Goal: Contribute content: Contribute content

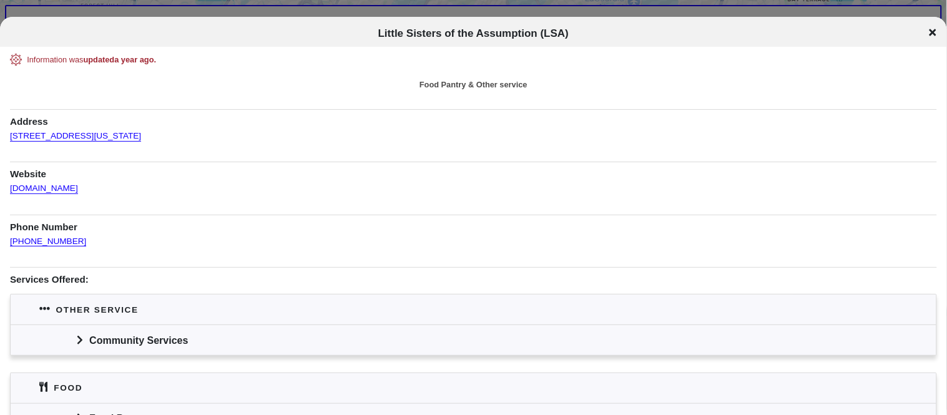
scroll to position [120, 0]
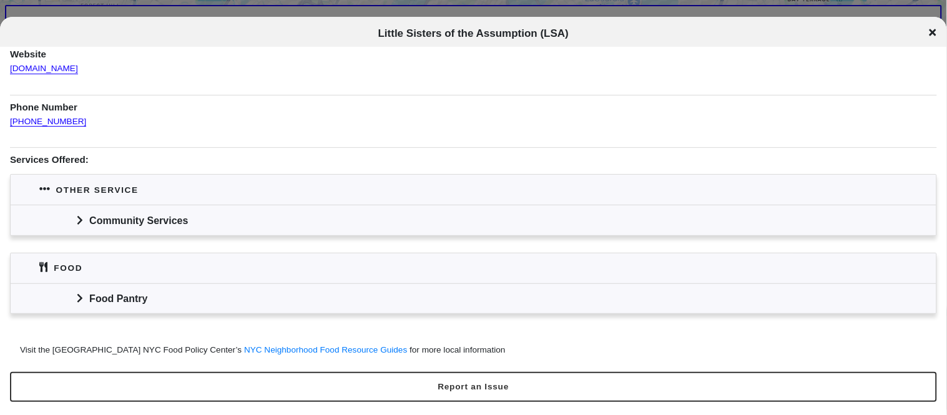
click at [75, 219] on div "Community Services" at bounding box center [474, 220] width 926 height 31
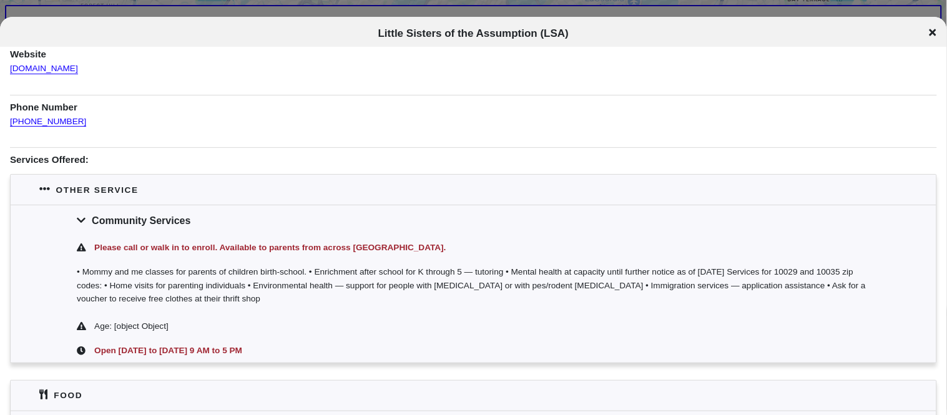
click at [77, 220] on icon at bounding box center [81, 220] width 9 height 10
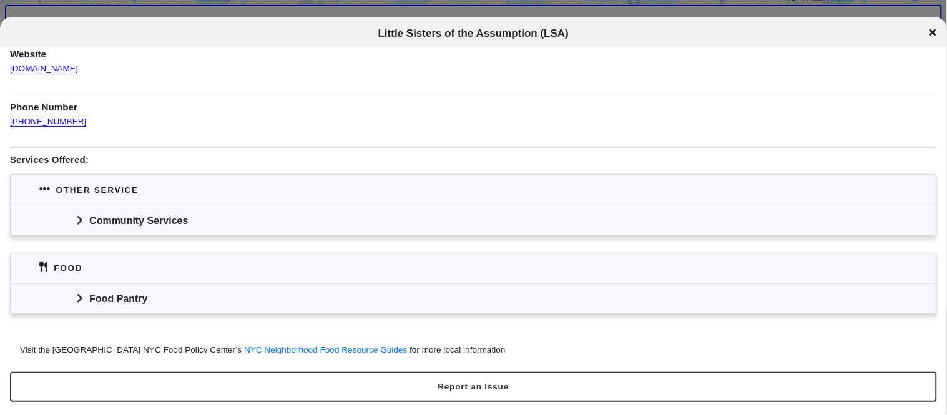
scroll to position [0, 0]
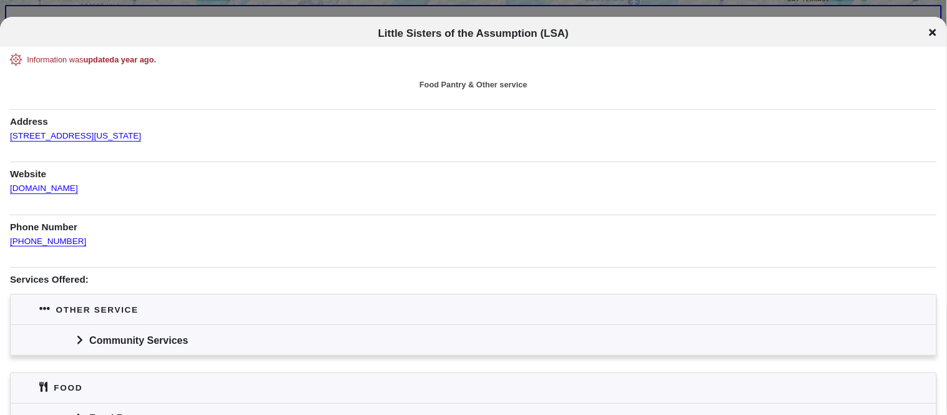
click at [182, 135] on div "Information was updated a year ago . Food Pantry & Other service Address 333 E …" at bounding box center [473, 265] width 927 height 423
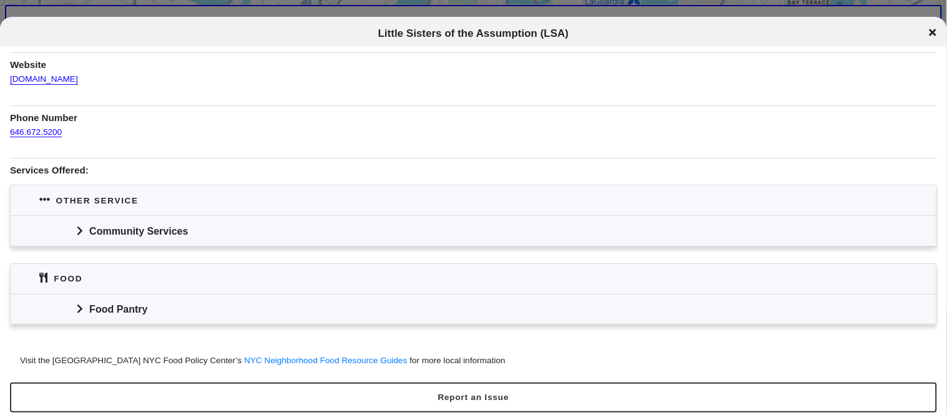
click at [80, 234] on icon at bounding box center [80, 231] width 6 height 10
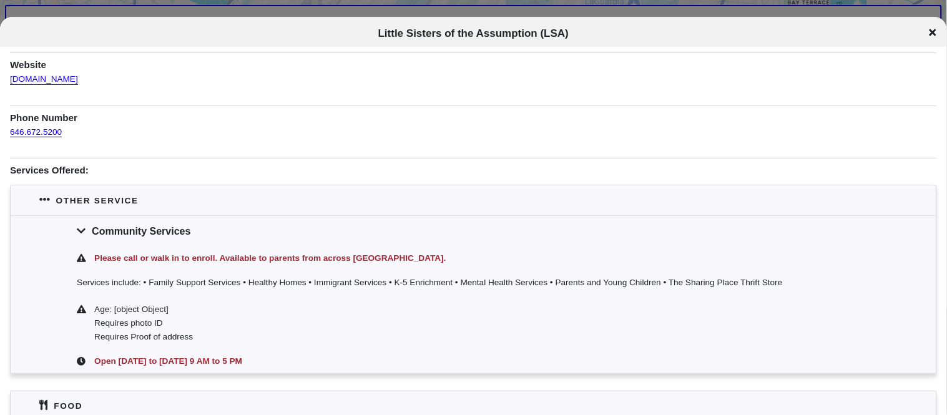
click at [80, 234] on icon at bounding box center [81, 231] width 9 height 10
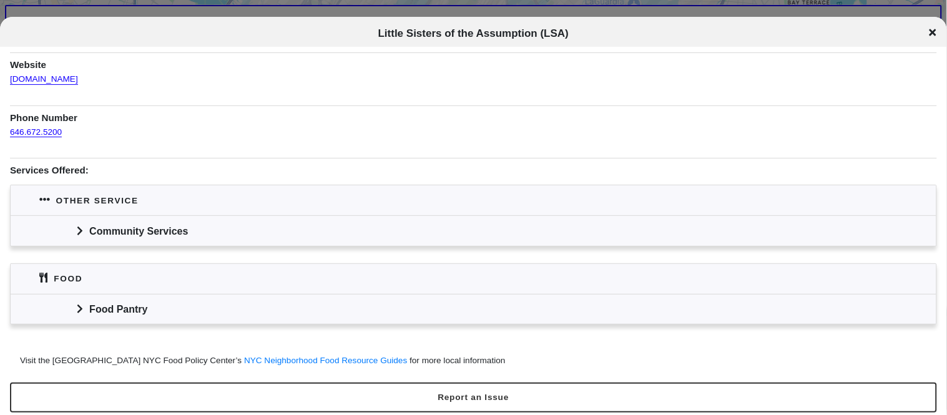
click at [79, 306] on icon at bounding box center [79, 309] width 5 height 9
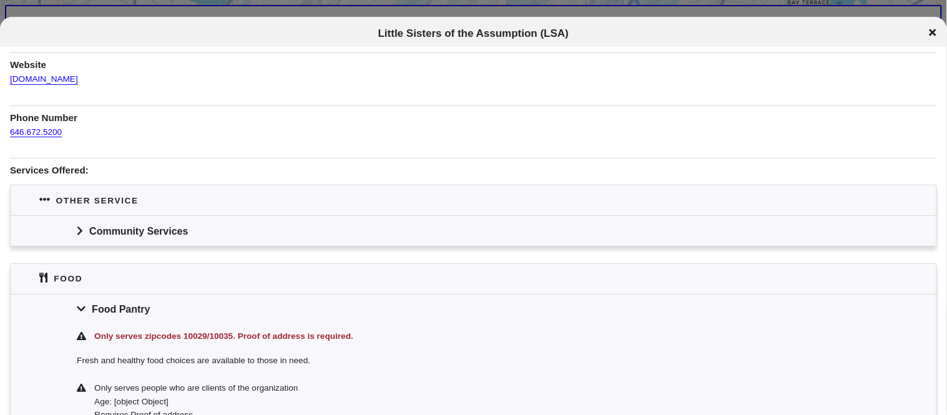
click at [79, 307] on icon at bounding box center [81, 309] width 9 height 10
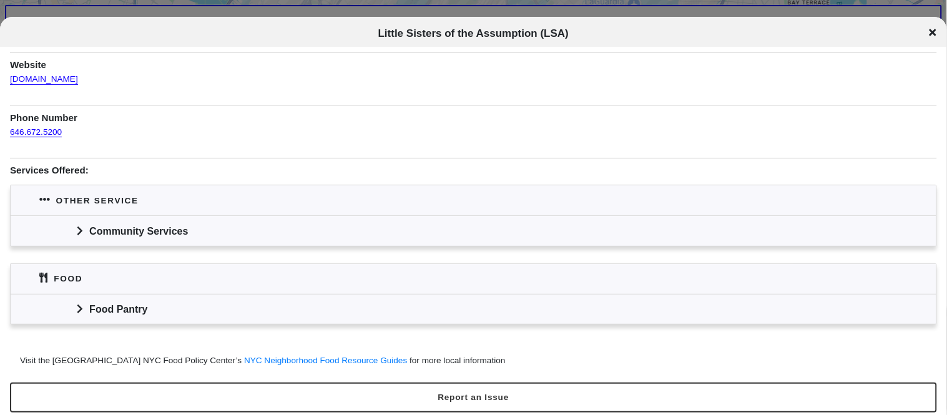
click at [81, 237] on span at bounding box center [80, 231] width 6 height 13
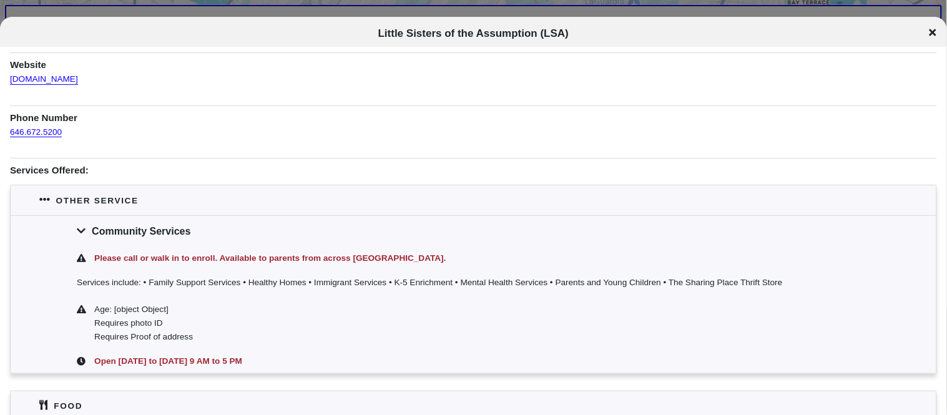
click at [79, 237] on span at bounding box center [81, 231] width 9 height 13
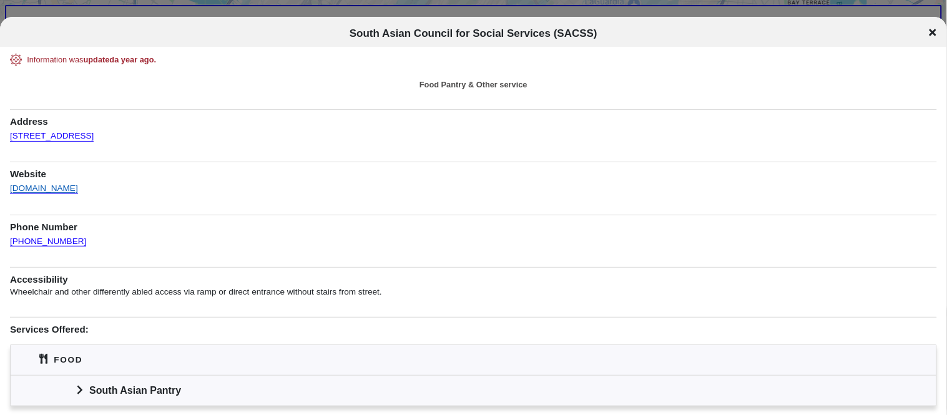
click at [44, 187] on link "sacssny.org" at bounding box center [44, 184] width 68 height 18
click at [31, 187] on link "sacssny.org" at bounding box center [44, 184] width 68 height 18
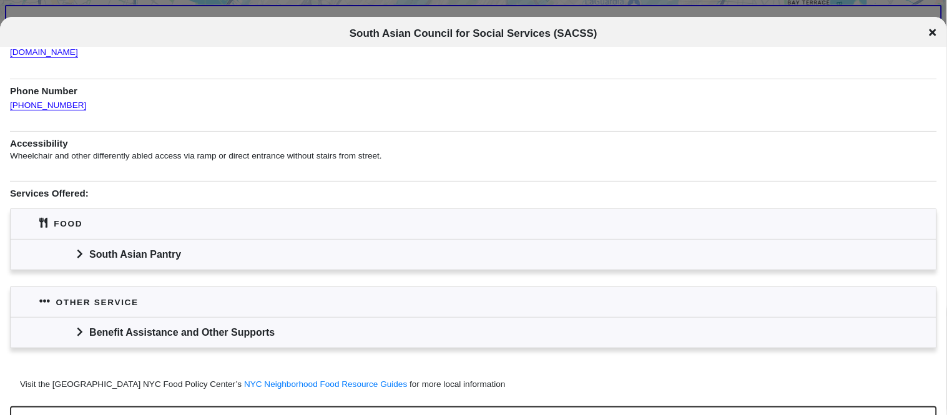
scroll to position [135, 0]
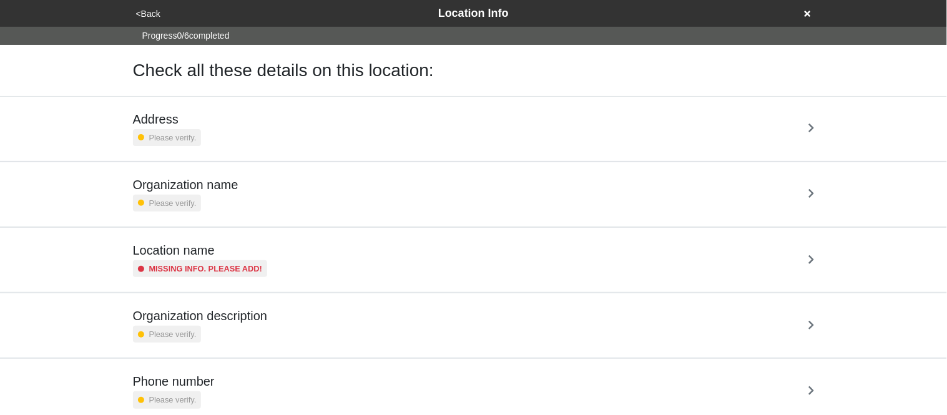
click at [233, 135] on div "Address Please verify." at bounding box center [474, 129] width 682 height 34
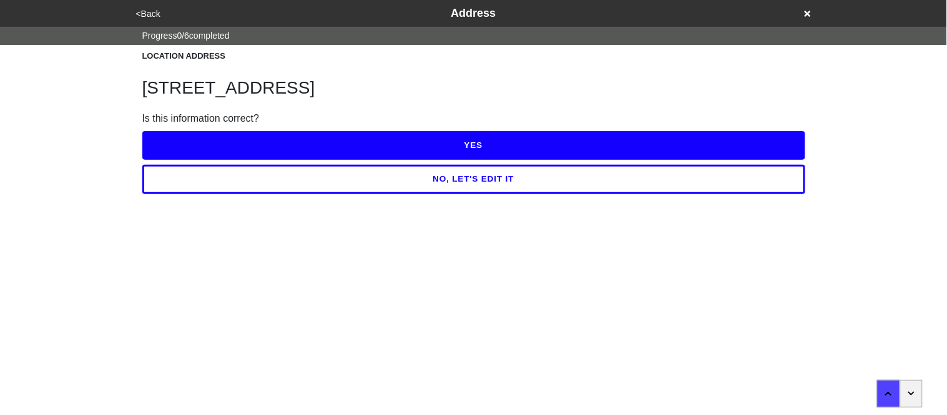
click at [265, 184] on button "NO, LET'S EDIT IT" at bounding box center [473, 179] width 663 height 29
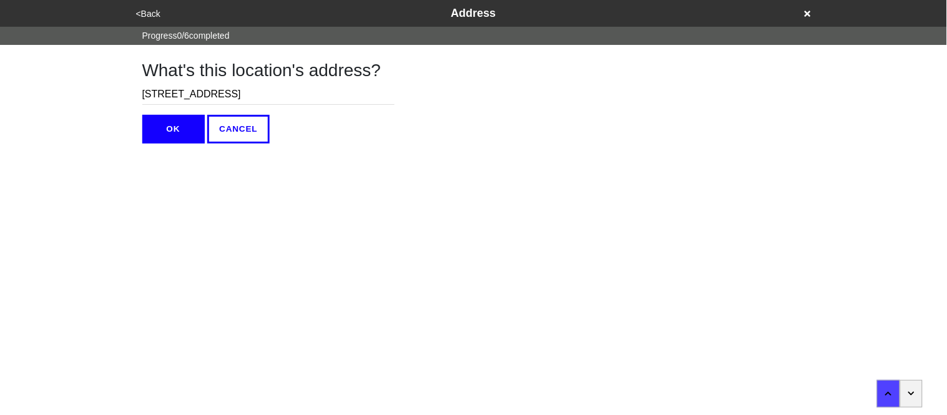
click at [172, 97] on input "[STREET_ADDRESS]" at bounding box center [268, 94] width 252 height 21
type input "[STREET_ADDRESS]"
click at [172, 131] on button "OK" at bounding box center [173, 129] width 62 height 29
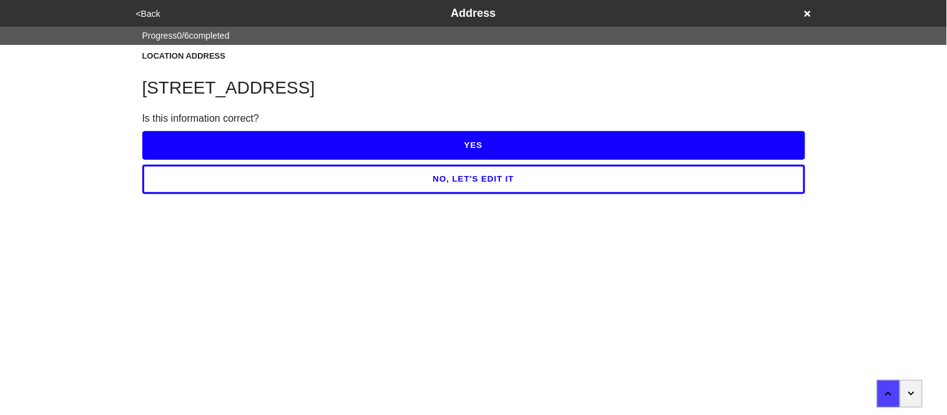
click at [275, 139] on button "YES" at bounding box center [473, 145] width 663 height 29
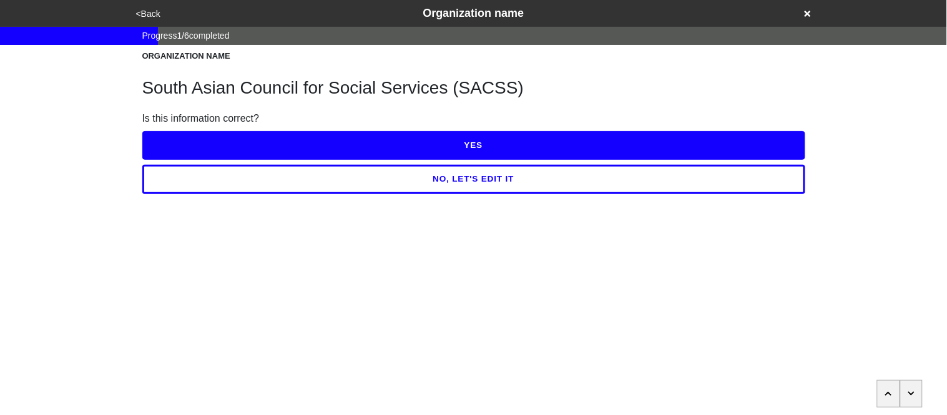
click at [275, 139] on button "YES" at bounding box center [473, 145] width 663 height 29
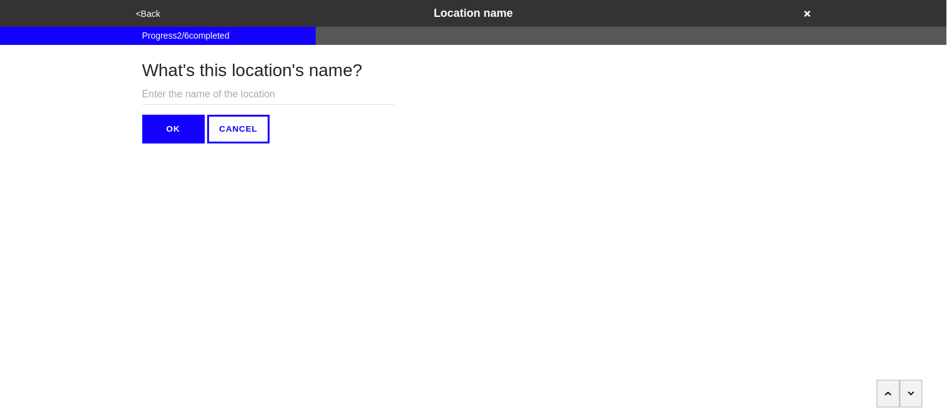
click at [153, 129] on button "OK" at bounding box center [173, 129] width 62 height 29
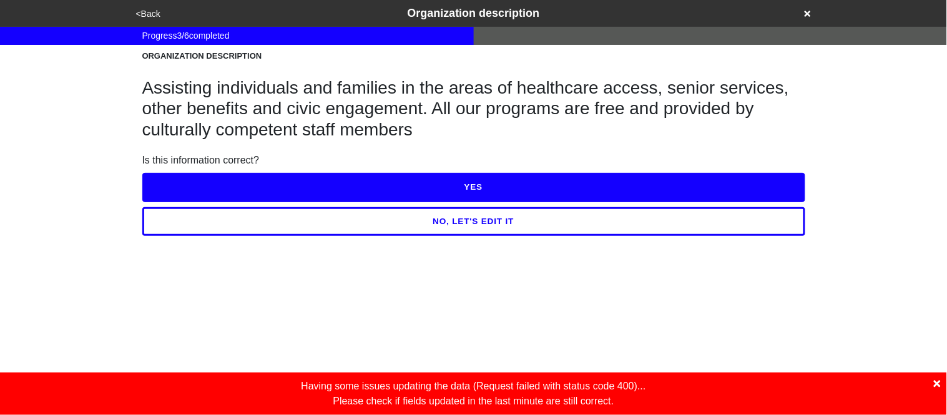
click at [940, 386] on icon at bounding box center [937, 384] width 7 height 7
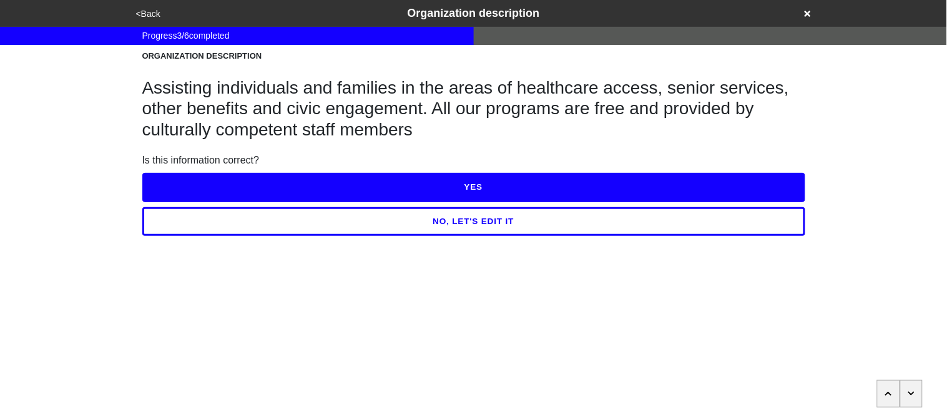
click at [540, 187] on button "YES" at bounding box center [473, 187] width 663 height 29
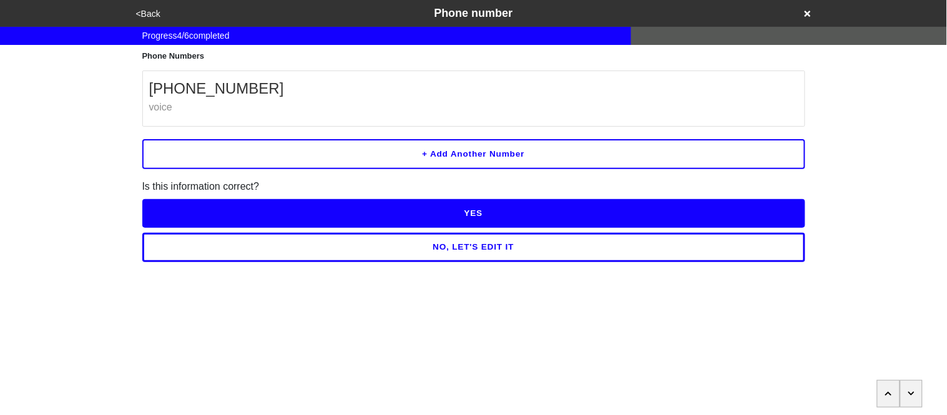
click at [478, 253] on button "NO, LET'S EDIT IT" at bounding box center [473, 247] width 663 height 29
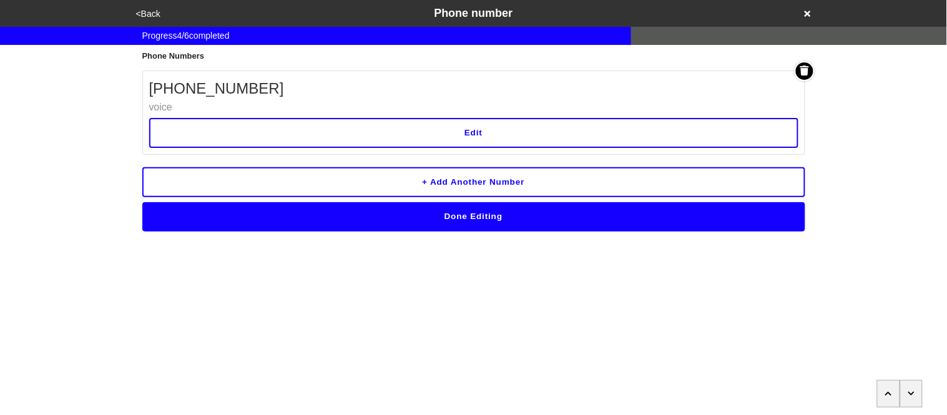
click at [374, 130] on button "Edit" at bounding box center [473, 133] width 649 height 30
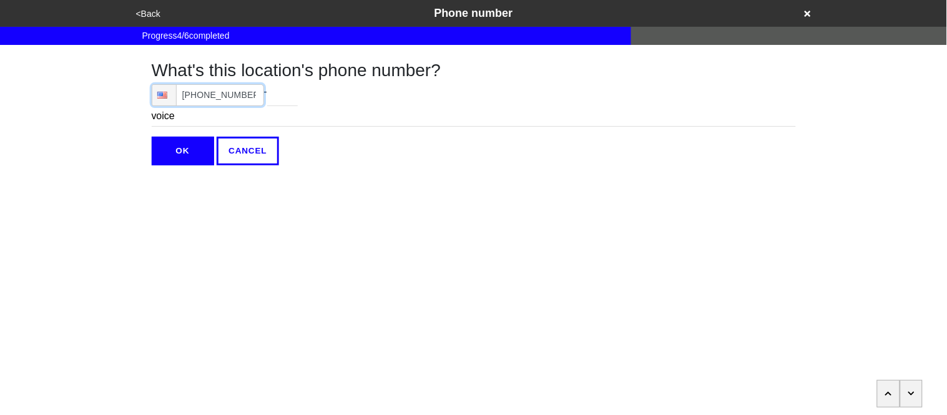
click at [253, 99] on input "[PHONE_NUMBER]" at bounding box center [208, 95] width 112 height 22
type input "[PHONE_NUMBER]"
click at [182, 145] on input "OK" at bounding box center [183, 151] width 62 height 29
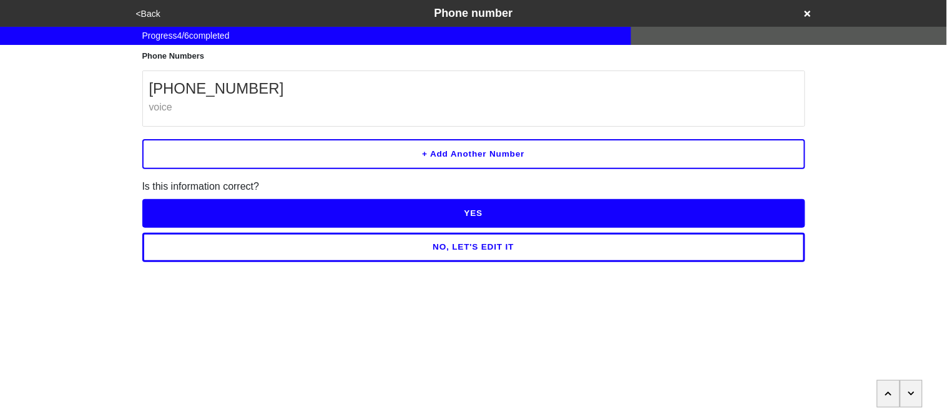
click at [328, 208] on button "YES" at bounding box center [473, 213] width 663 height 29
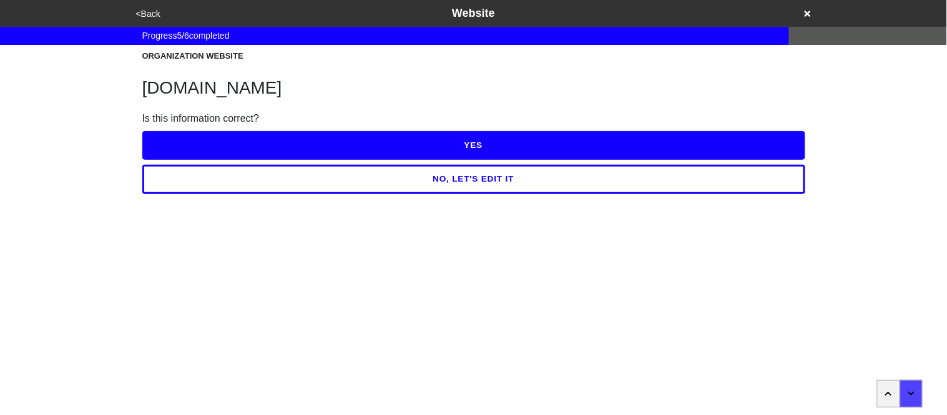
click at [304, 143] on button "YES" at bounding box center [473, 145] width 663 height 29
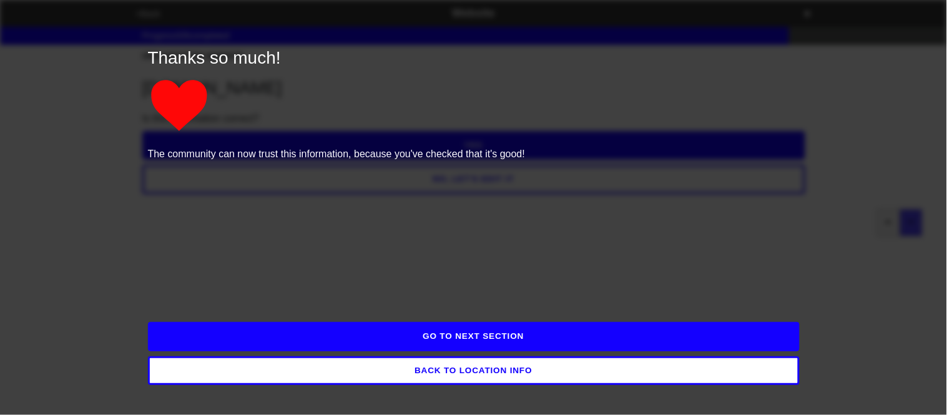
click at [308, 326] on button "GO TO NEXT SECTION" at bounding box center [474, 336] width 652 height 29
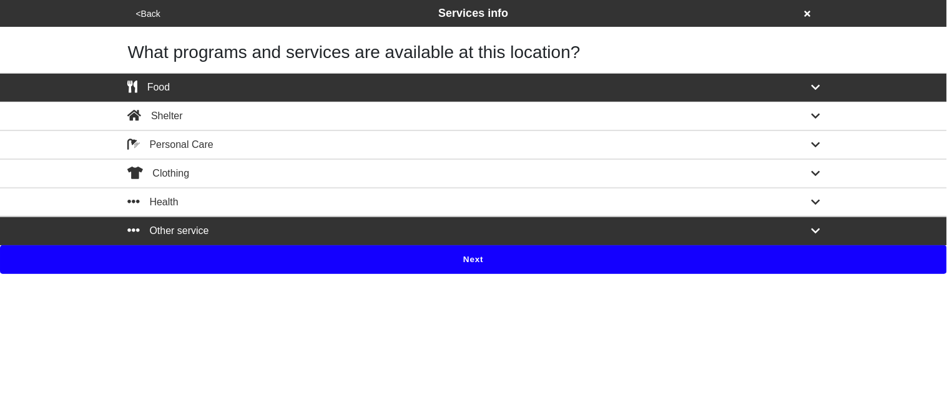
click at [376, 252] on button "Next" at bounding box center [473, 259] width 947 height 29
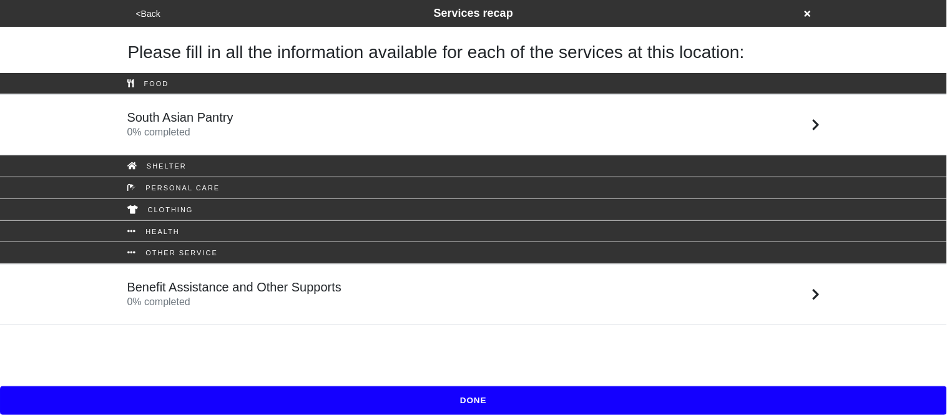
click at [303, 114] on div "South Asian Pantry 0 % completed" at bounding box center [474, 125] width 712 height 30
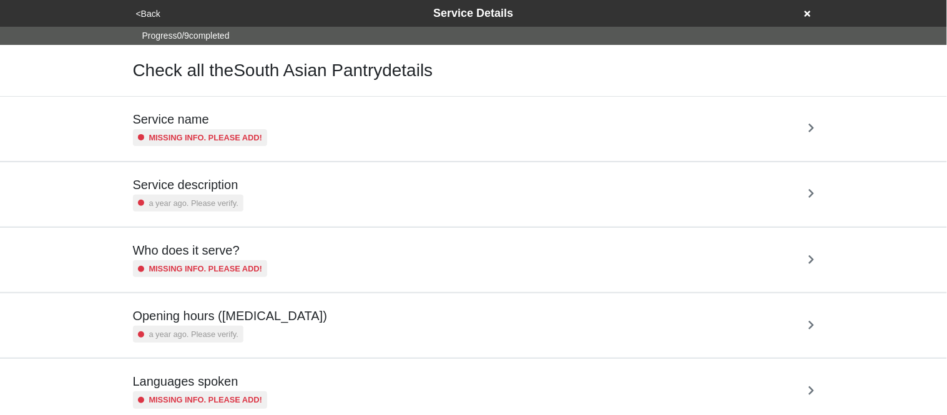
click at [306, 126] on div "Service name Missing info. Please add!" at bounding box center [474, 129] width 682 height 34
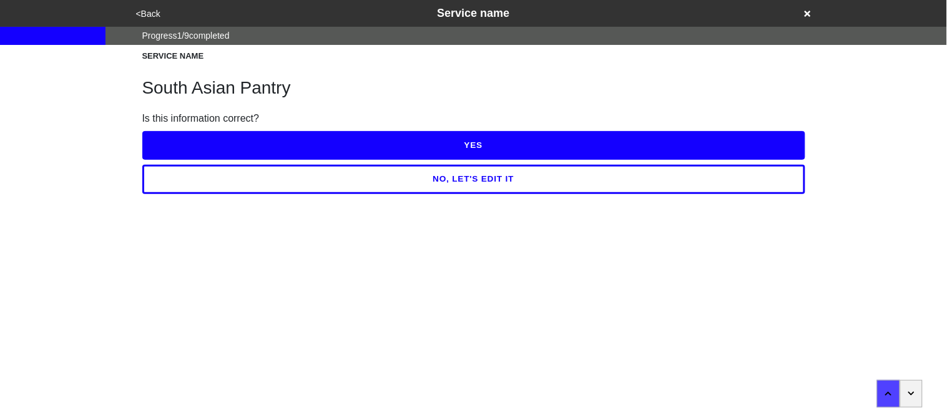
click at [335, 185] on button "NO, LET'S EDIT IT" at bounding box center [473, 179] width 663 height 29
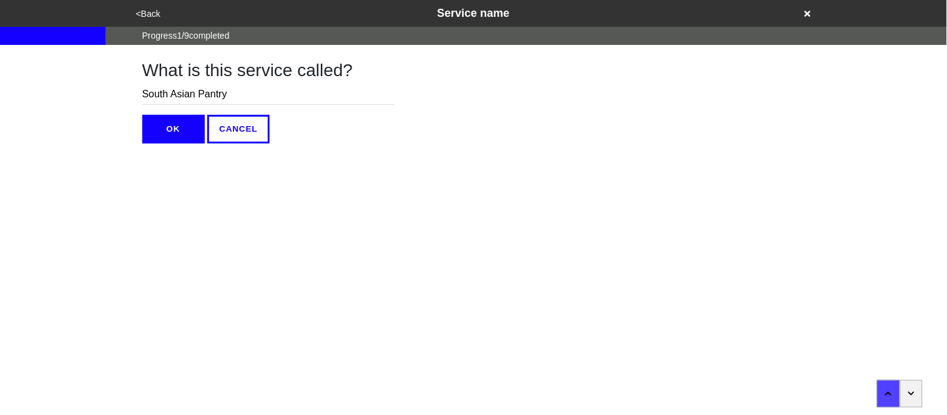
drag, startPoint x: 196, startPoint y: 93, endPoint x: 114, endPoint y: 81, distance: 82.6
click at [114, 81] on div "<Back Service name Progress 1 / 9 completed What is this service called? South …" at bounding box center [473, 72] width 947 height 144
type input "Food Pantry"
click at [167, 127] on button "OK" at bounding box center [173, 129] width 62 height 29
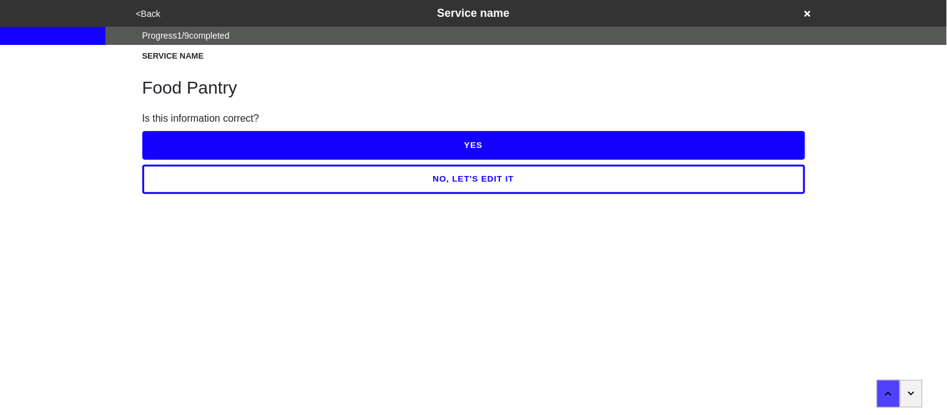
click at [182, 142] on button "YES" at bounding box center [473, 145] width 663 height 29
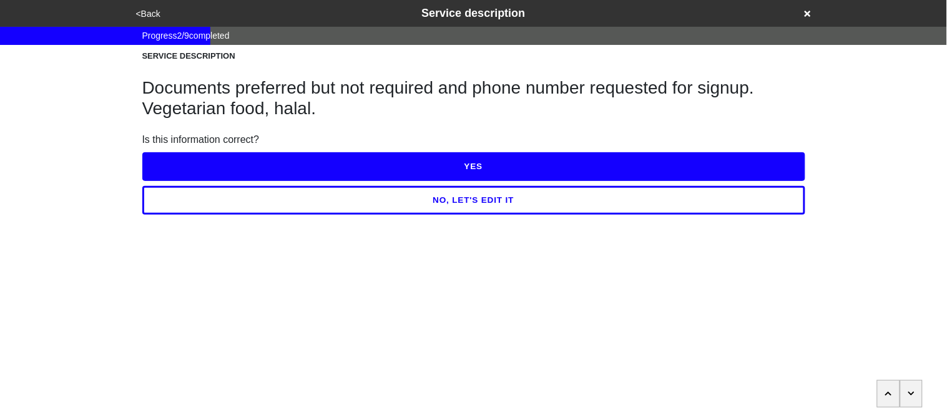
click at [232, 211] on button "NO, LET'S EDIT IT" at bounding box center [473, 200] width 663 height 29
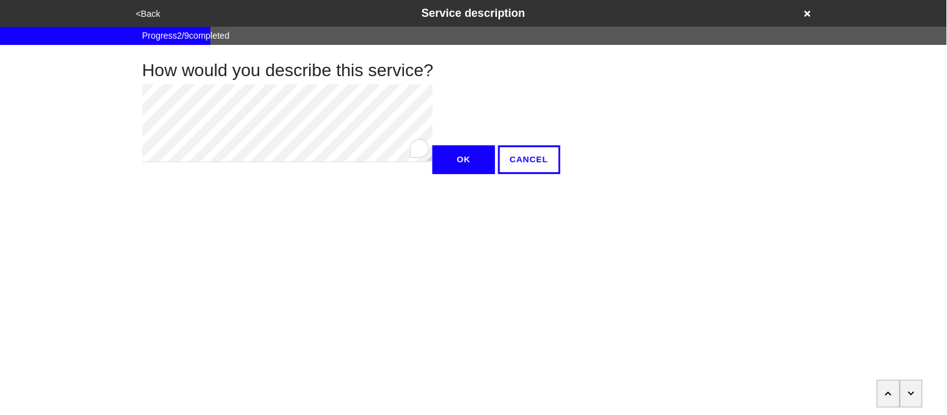
click at [134, 82] on div "How would you describe this service? OK CANCEL" at bounding box center [473, 109] width 693 height 129
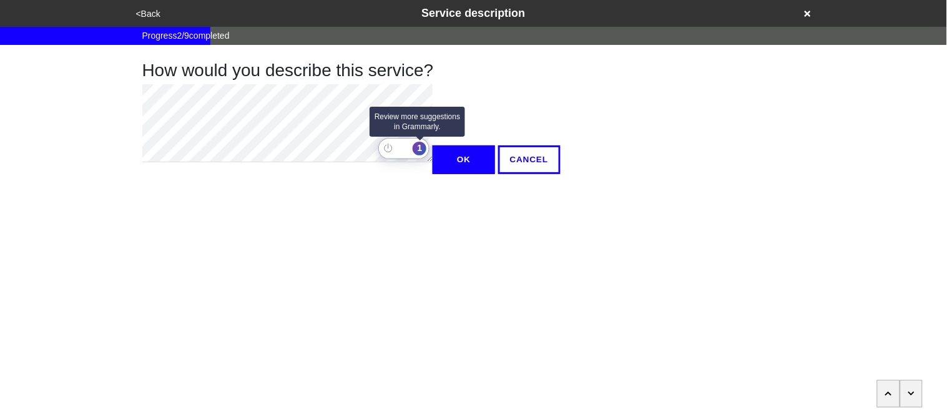
click at [422, 147] on div "1" at bounding box center [420, 149] width 14 height 14
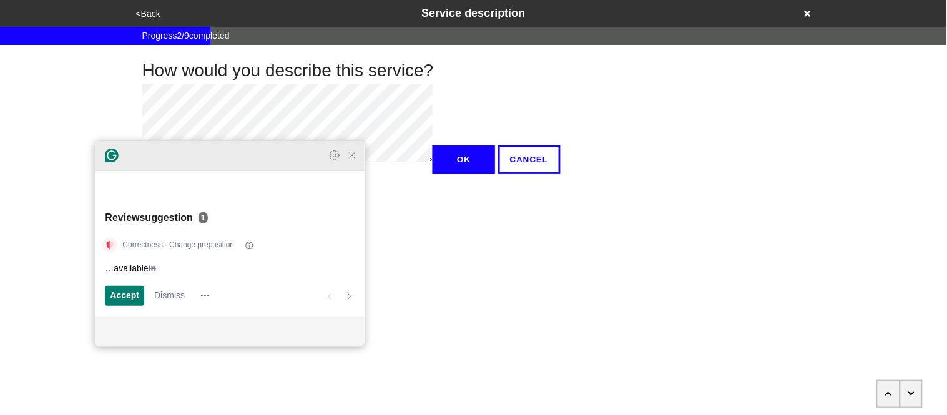
type textarea "x"
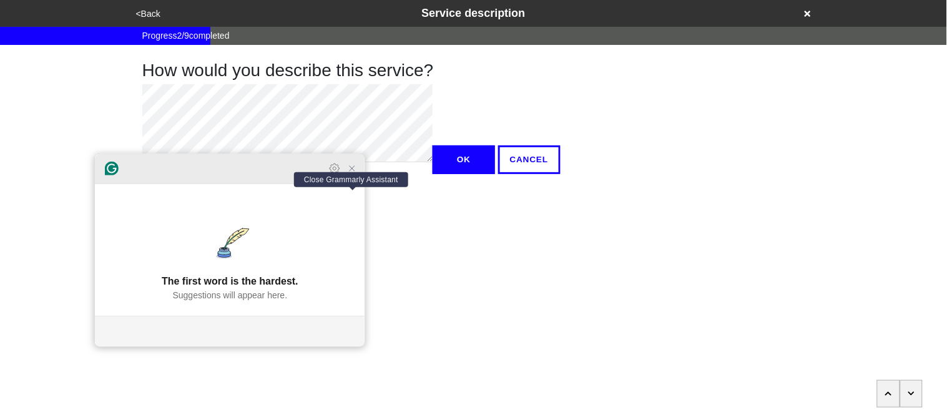
click at [353, 174] on icon "Close Grammarly Assistant" at bounding box center [352, 169] width 10 height 10
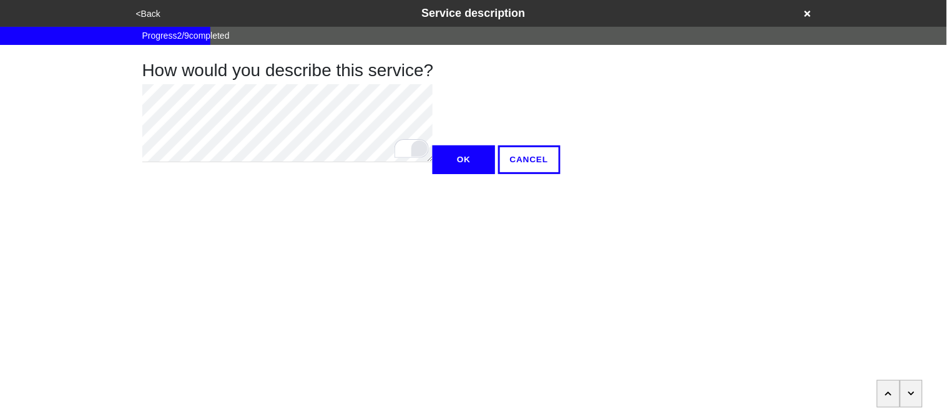
click at [433, 174] on button "OK" at bounding box center [464, 159] width 62 height 29
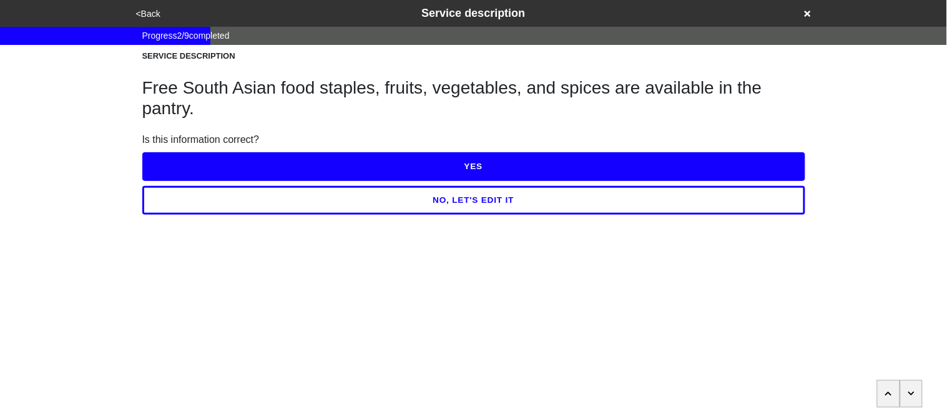
click at [189, 162] on button "YES" at bounding box center [473, 166] width 663 height 29
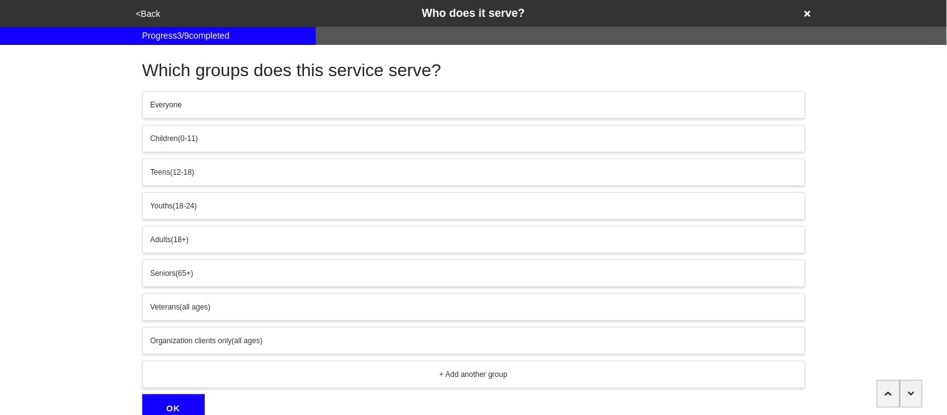
click at [178, 101] on span "Everyone" at bounding box center [166, 105] width 32 height 9
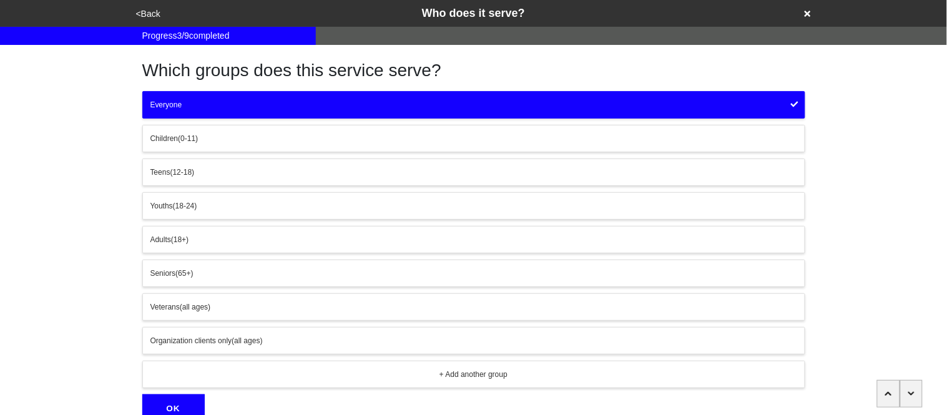
click at [183, 405] on button "OK" at bounding box center [173, 409] width 62 height 29
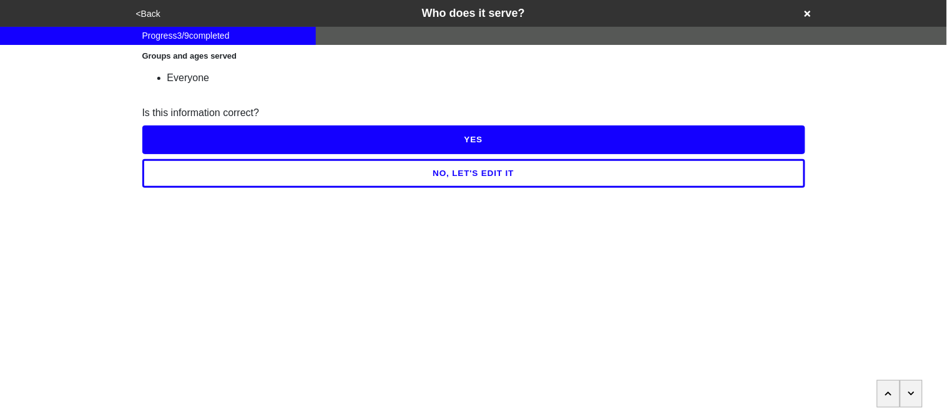
click at [199, 134] on button "YES" at bounding box center [473, 139] width 663 height 29
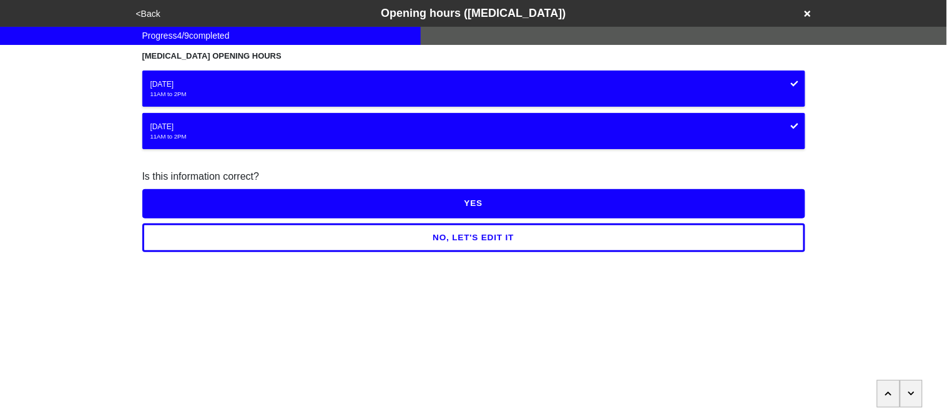
click at [219, 244] on button "NO, LET'S EDIT IT" at bounding box center [473, 238] width 663 height 29
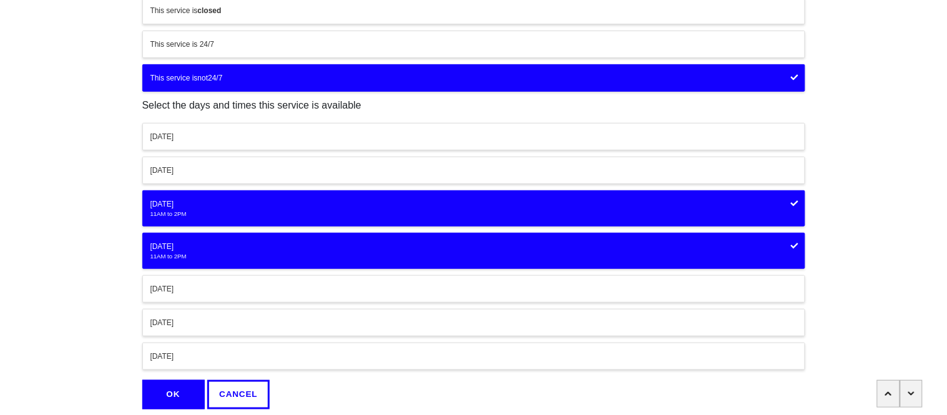
scroll to position [95, 0]
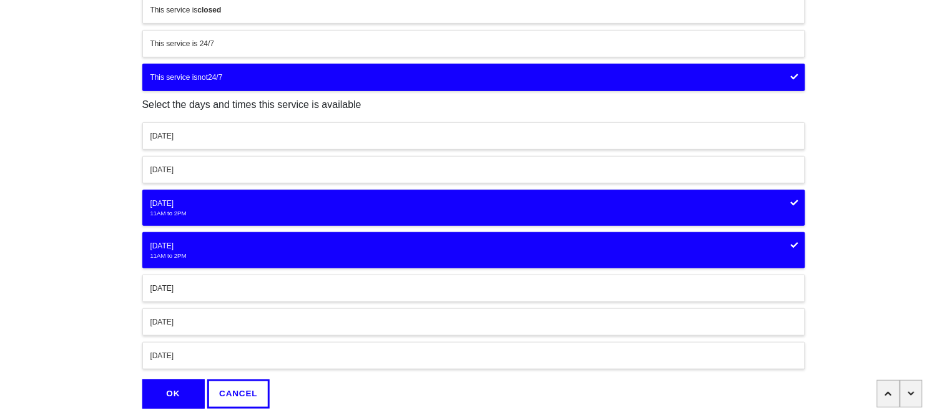
click at [187, 202] on div "[DATE]" at bounding box center [473, 203] width 647 height 11
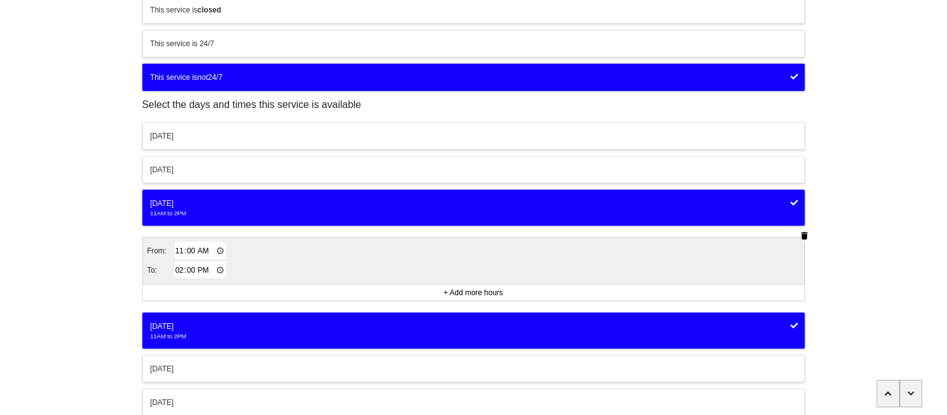
click at [180, 256] on input "11:00" at bounding box center [201, 251] width 52 height 18
type input "09:30"
click at [182, 272] on input "14:00" at bounding box center [201, 271] width 52 height 18
type input "13:00"
click at [185, 332] on div "11AM to 2PM" at bounding box center [473, 336] width 647 height 9
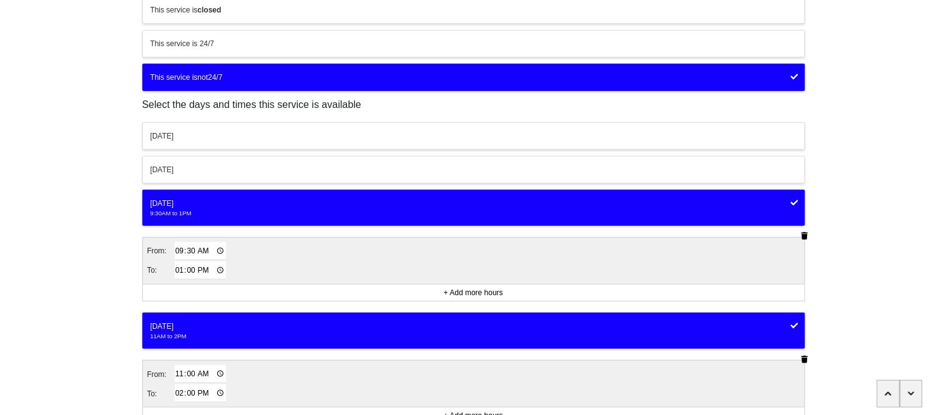
click at [179, 376] on input "11:00" at bounding box center [201, 374] width 52 height 18
type input "09:30"
click at [179, 396] on input "14:00" at bounding box center [201, 394] width 52 height 18
type input "13:00"
click at [79, 339] on div "<Back Opening hours ([MEDICAL_DATA]) Progress 4 / 9 completed When is this serv…" at bounding box center [473, 237] width 947 height 665
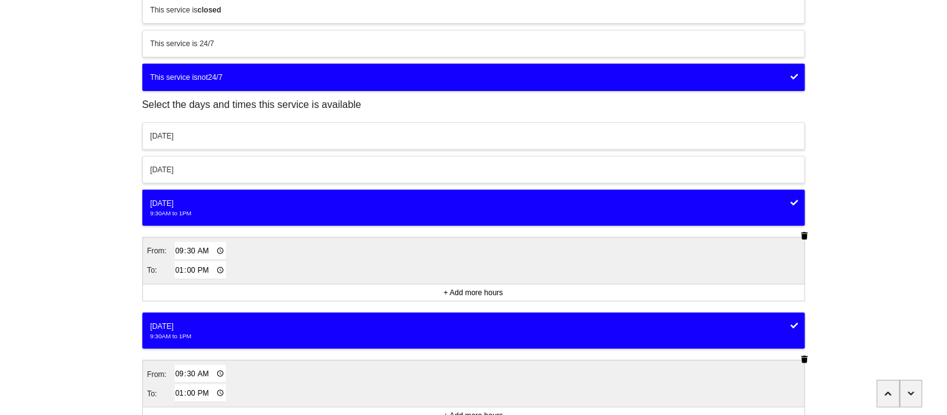
scroll to position [301, 0]
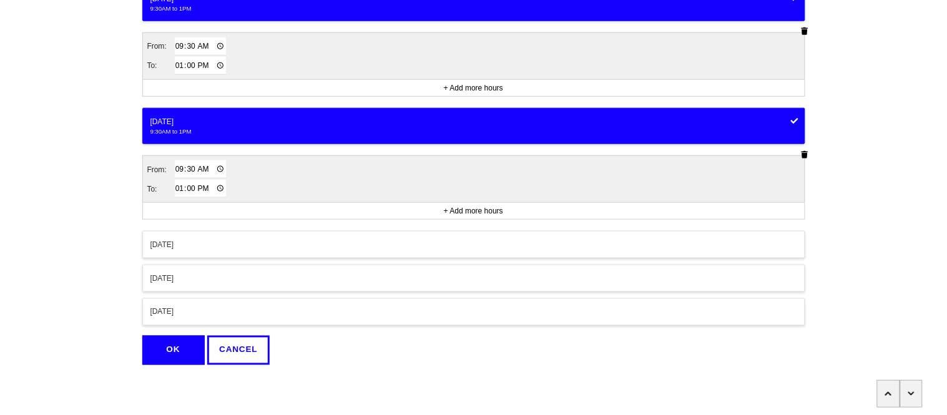
click at [180, 353] on button "OK" at bounding box center [173, 350] width 62 height 29
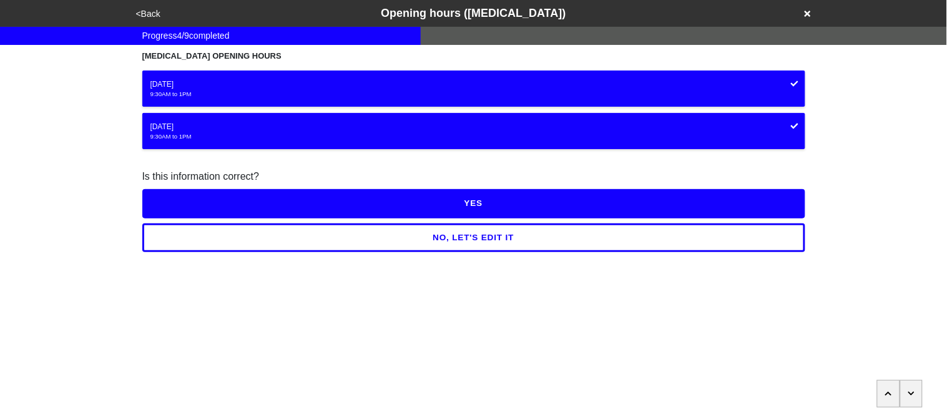
scroll to position [0, 0]
click at [189, 201] on button "YES" at bounding box center [473, 203] width 663 height 29
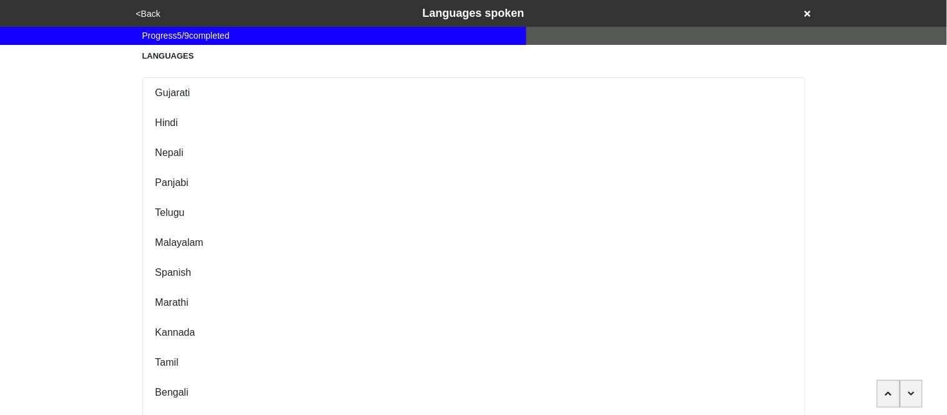
scroll to position [179, 0]
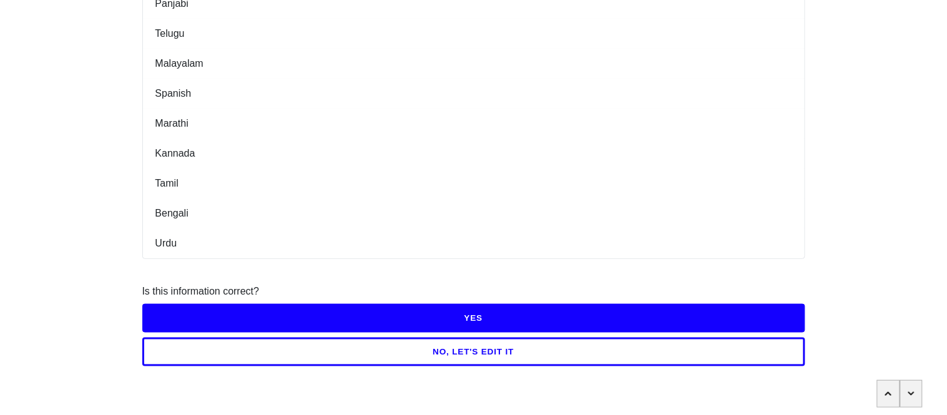
click at [201, 318] on button "YES" at bounding box center [473, 318] width 663 height 29
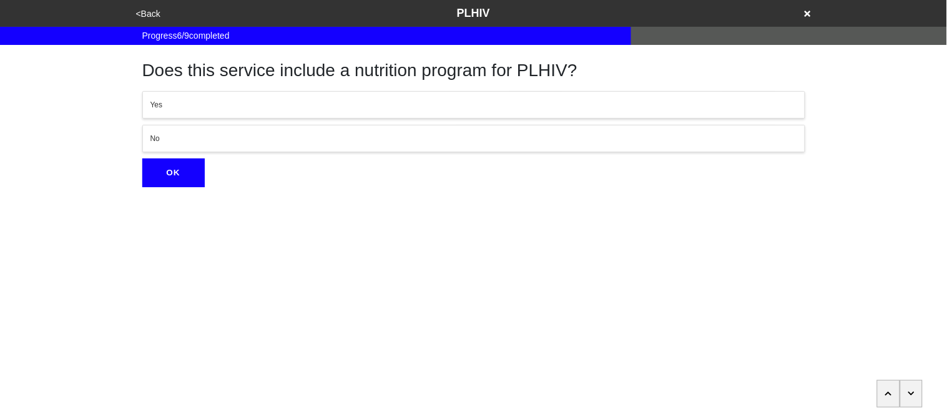
click at [191, 139] on div "No" at bounding box center [473, 138] width 647 height 11
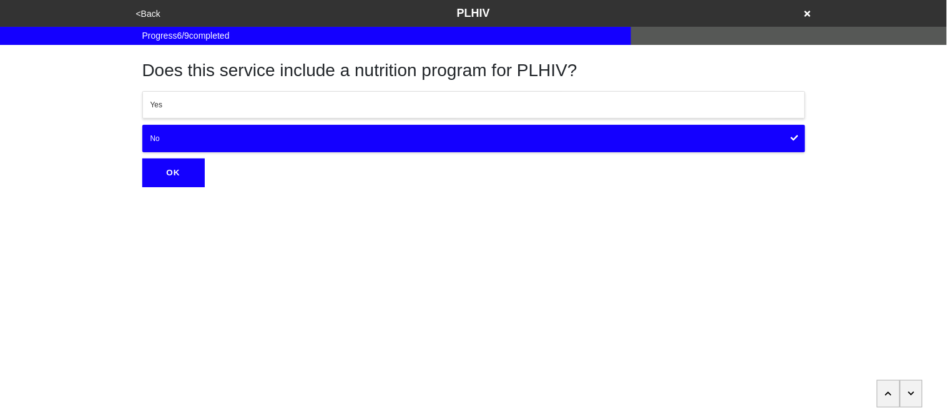
click at [202, 189] on html "<Back PLHIV Progress 6 / 9 completed Does this service include a nutrition prog…" at bounding box center [473, 118] width 947 height 237
click at [192, 176] on button "OK" at bounding box center [173, 173] width 62 height 29
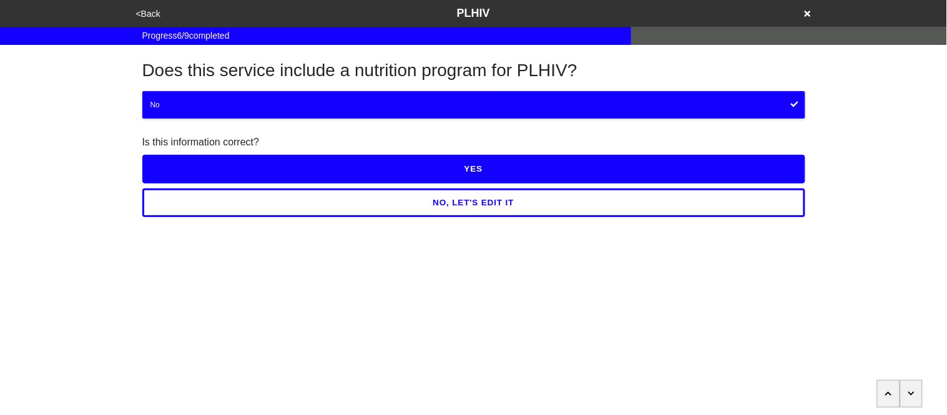
click at [308, 164] on button "YES" at bounding box center [473, 169] width 663 height 29
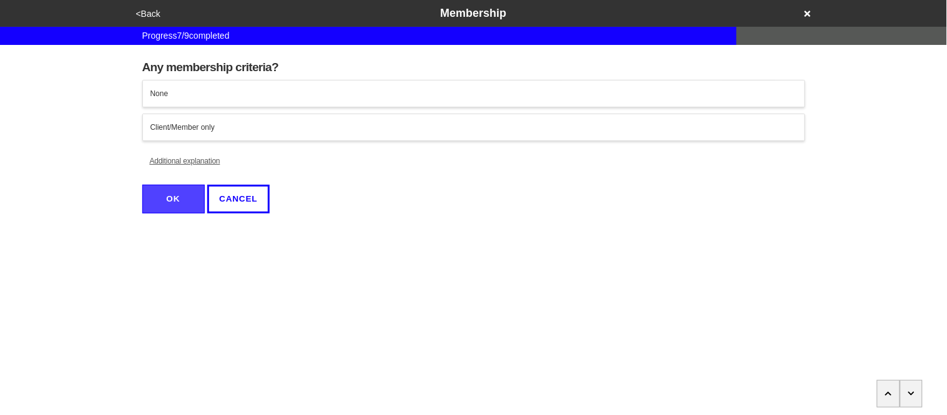
click at [191, 97] on div "None" at bounding box center [473, 93] width 647 height 11
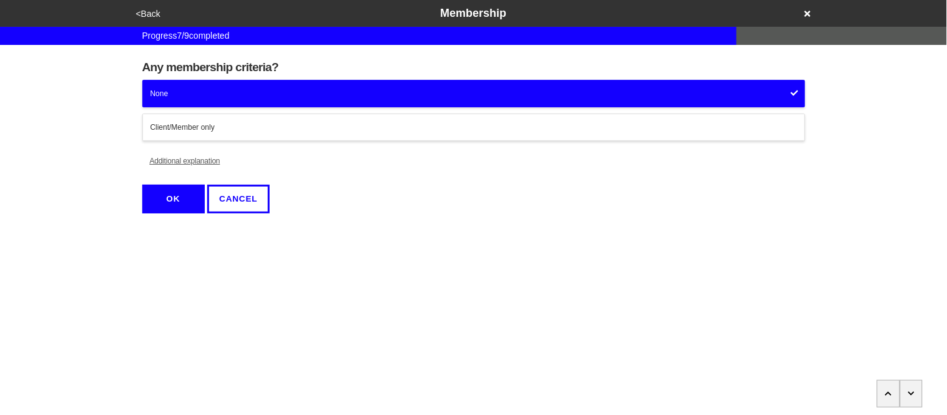
click at [192, 164] on button "Additional explanation" at bounding box center [185, 160] width 86 height 27
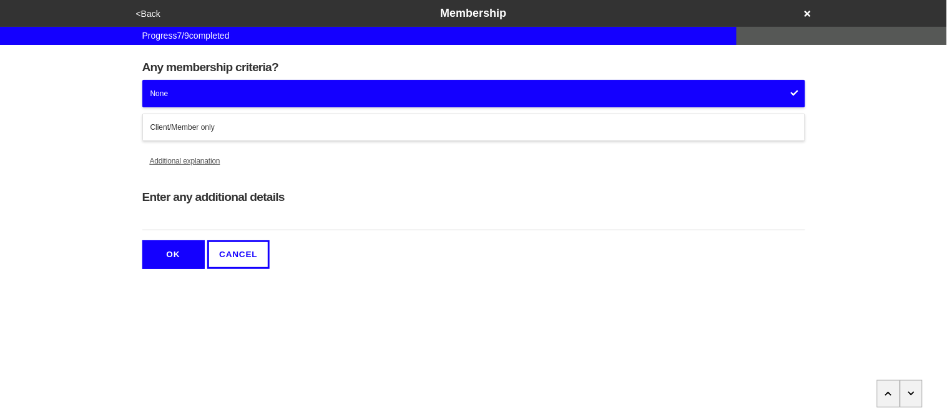
click at [205, 221] on input "Enter any additional details" at bounding box center [473, 220] width 663 height 21
click at [231, 221] on input "Enter any additional details" at bounding box center [473, 220] width 663 height 21
type input "Must complete the registration"
click at [176, 253] on button "OK" at bounding box center [173, 254] width 62 height 29
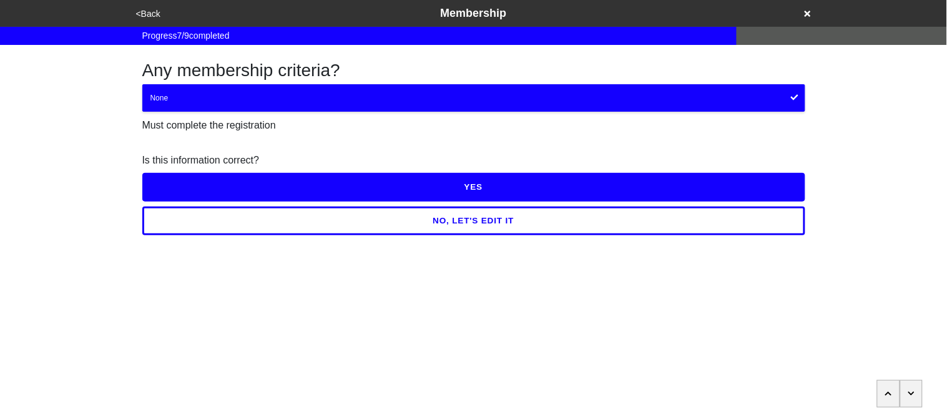
click at [218, 186] on button "YES" at bounding box center [473, 187] width 663 height 29
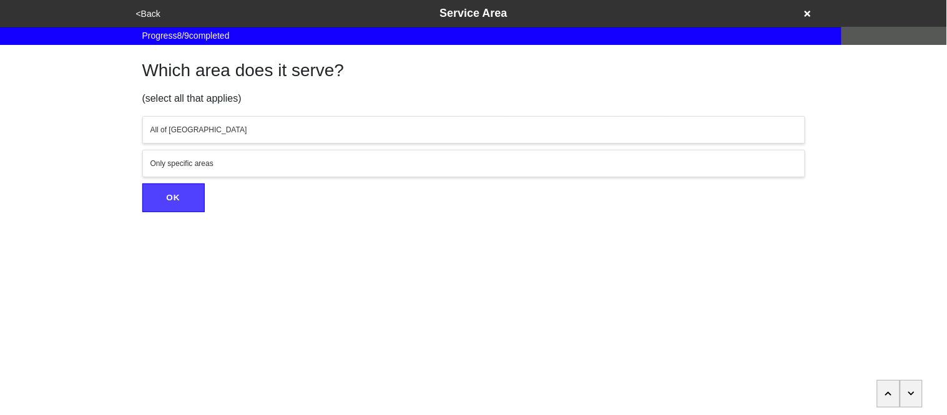
click at [227, 130] on div "All of [GEOGRAPHIC_DATA]" at bounding box center [473, 129] width 647 height 11
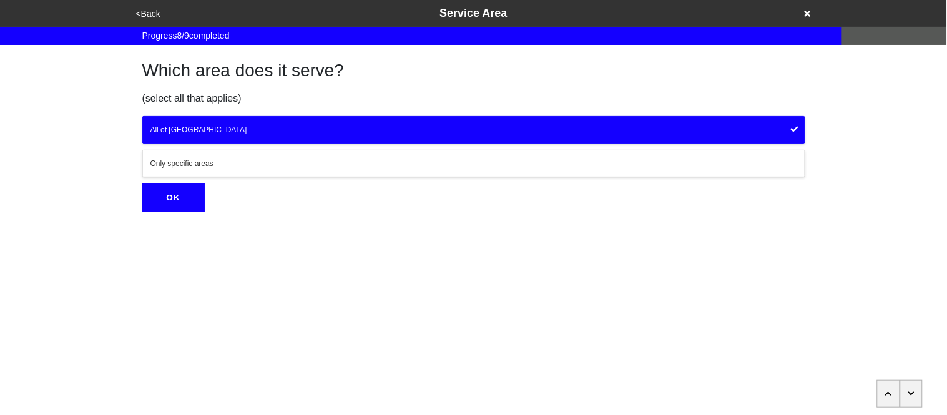
click at [187, 195] on button "OK" at bounding box center [173, 198] width 62 height 29
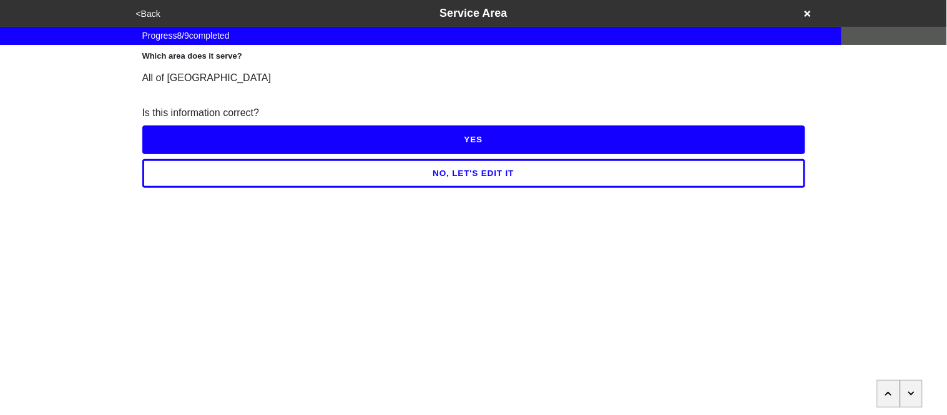
click at [187, 195] on html "<Back Service Area Progress 8 / 9 completed Which area does it serve? All of [G…" at bounding box center [473, 119] width 947 height 238
click at [192, 132] on button "YES" at bounding box center [473, 139] width 663 height 29
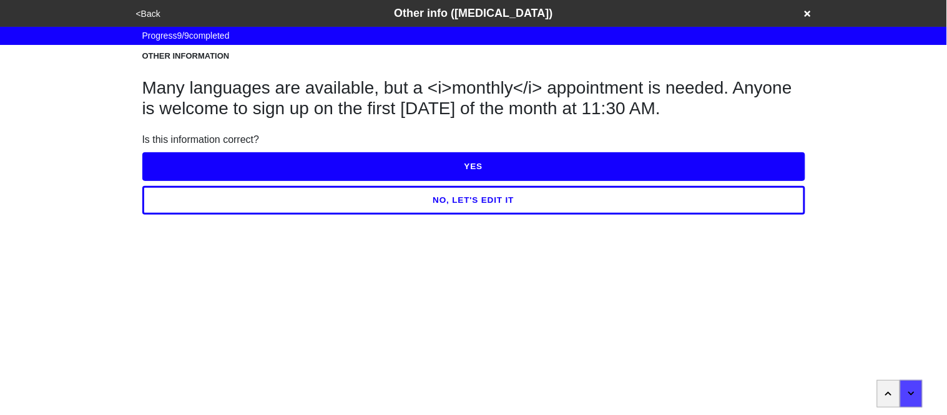
click at [235, 197] on button "NO, LET'S EDIT IT" at bounding box center [473, 200] width 663 height 29
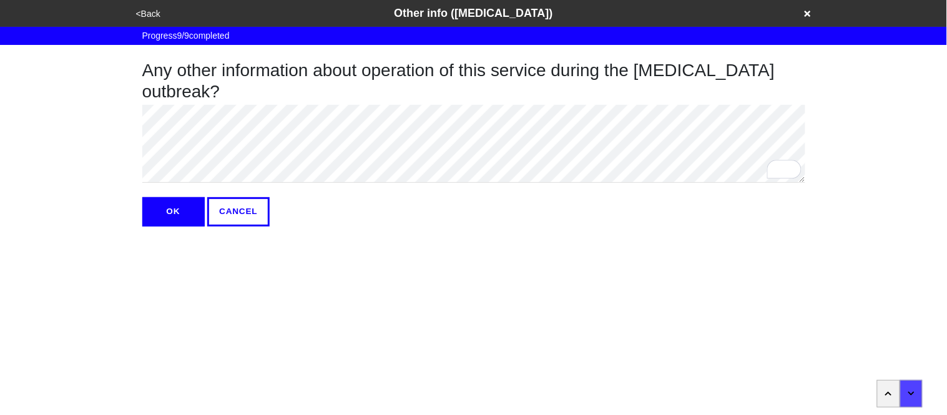
type textarea "x"
click at [173, 209] on button "OK" at bounding box center [173, 211] width 62 height 29
click at [173, 209] on html "<Back Other info ([MEDICAL_DATA]) Progress 9 / 9 completed Any other informatio…" at bounding box center [473, 138] width 947 height 277
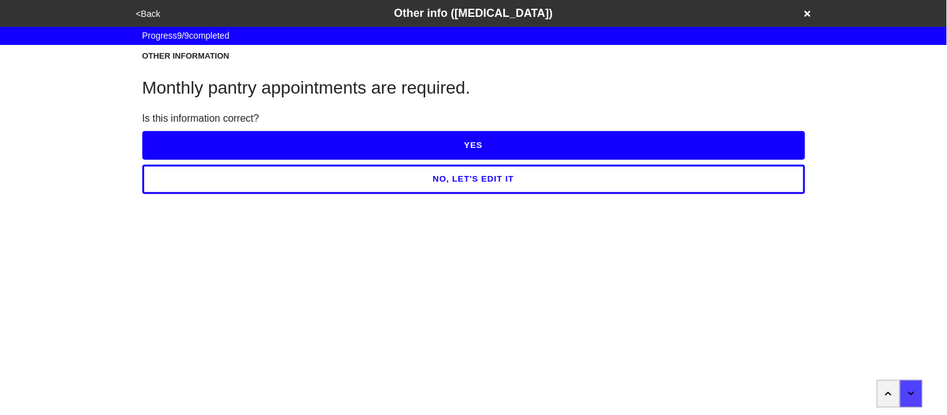
click at [169, 142] on button "YES" at bounding box center [473, 145] width 663 height 29
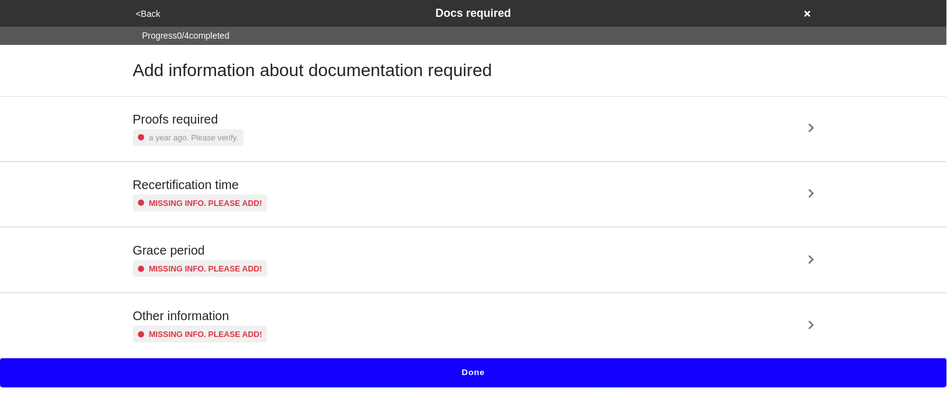
click at [169, 142] on small "a year ago. Please verify." at bounding box center [193, 138] width 89 height 12
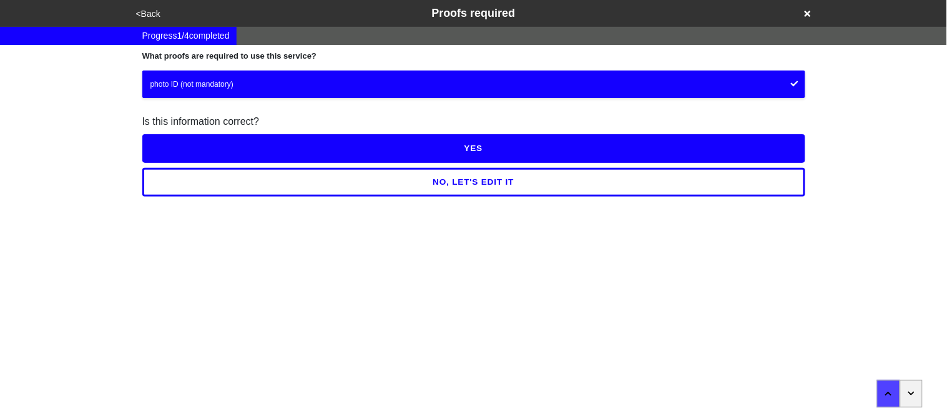
click at [15, 155] on div "<Back Proofs required Progress 1 / 4 completed What proofs are required to use …" at bounding box center [473, 98] width 947 height 197
click at [179, 153] on button "YES" at bounding box center [473, 148] width 663 height 29
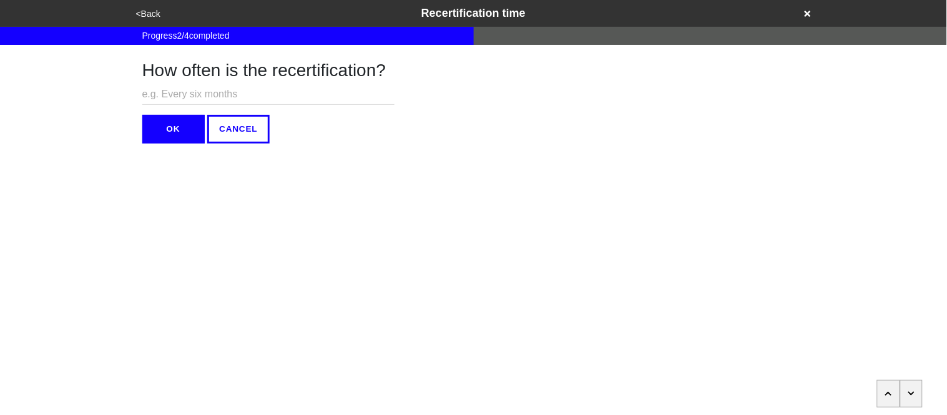
click at [173, 91] on input "text" at bounding box center [268, 94] width 252 height 21
type input "N/A"
click at [180, 122] on button "OK" at bounding box center [173, 129] width 62 height 29
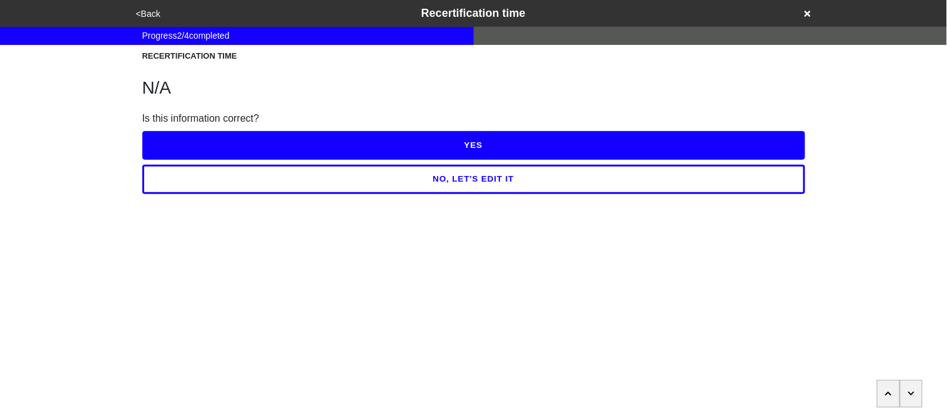
click at [177, 142] on button "YES" at bounding box center [473, 145] width 663 height 29
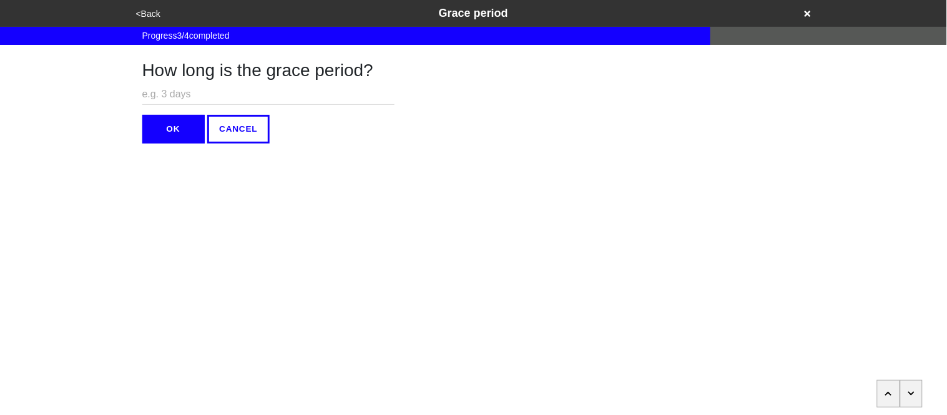
click at [164, 97] on input "text" at bounding box center [268, 94] width 252 height 21
type input "N/A"
click at [170, 126] on button "OK" at bounding box center [173, 129] width 62 height 29
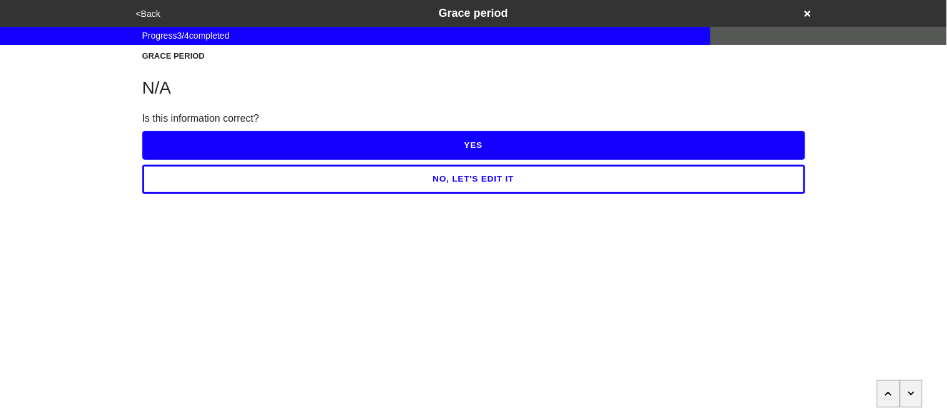
click at [168, 137] on button "YES" at bounding box center [473, 145] width 663 height 29
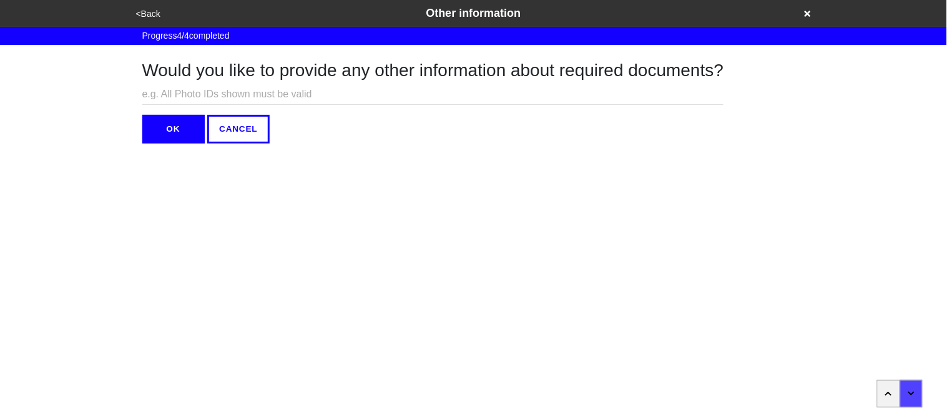
click at [155, 98] on input "text" at bounding box center [433, 94] width 582 height 21
type input "N/A"
click at [159, 117] on button "OK" at bounding box center [173, 129] width 62 height 29
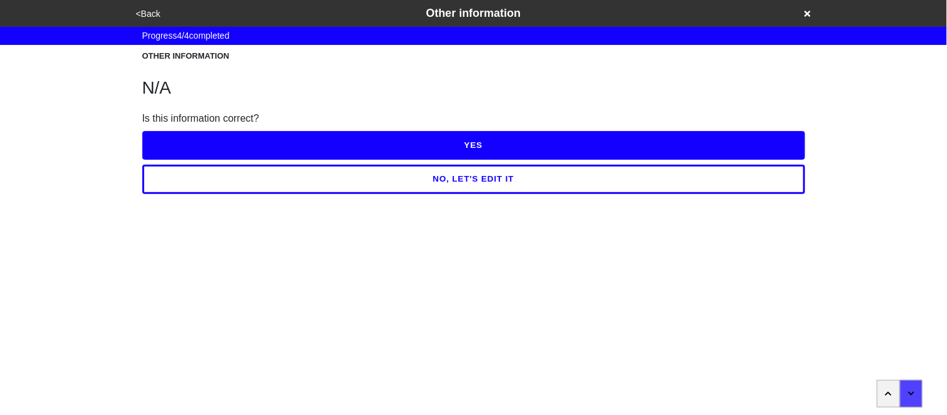
click at [157, 152] on button "YES" at bounding box center [473, 145] width 663 height 29
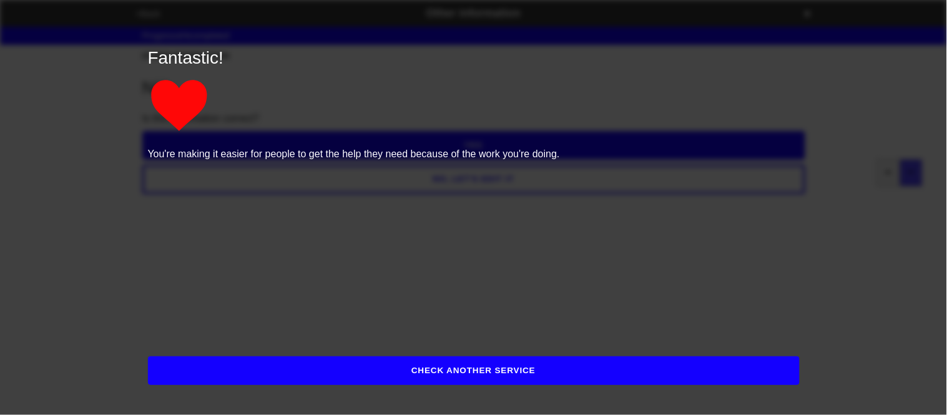
click at [230, 368] on button "CHECK ANOTHER SERVICE" at bounding box center [474, 371] width 652 height 29
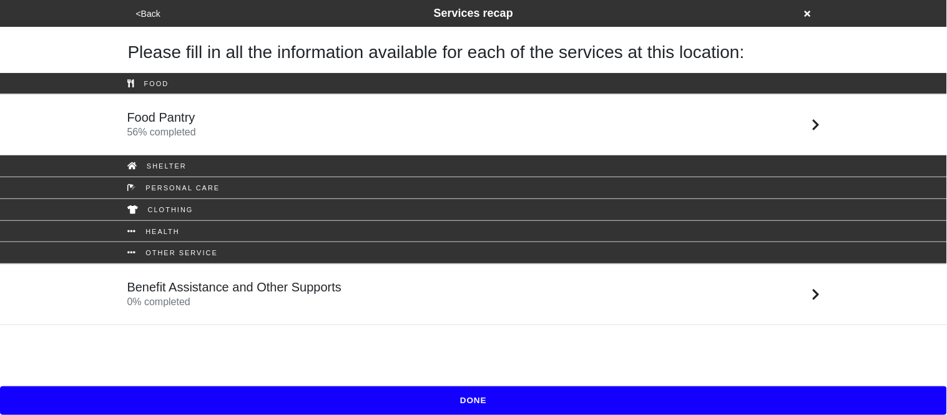
click at [197, 302] on div "Benefit Assistance and Other Supports 0 % completed" at bounding box center [234, 295] width 215 height 30
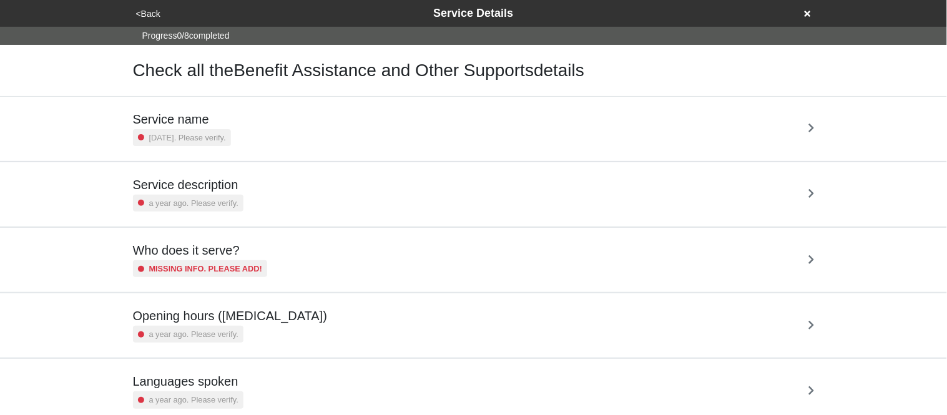
click at [217, 122] on h5 "Service name" at bounding box center [182, 119] width 98 height 15
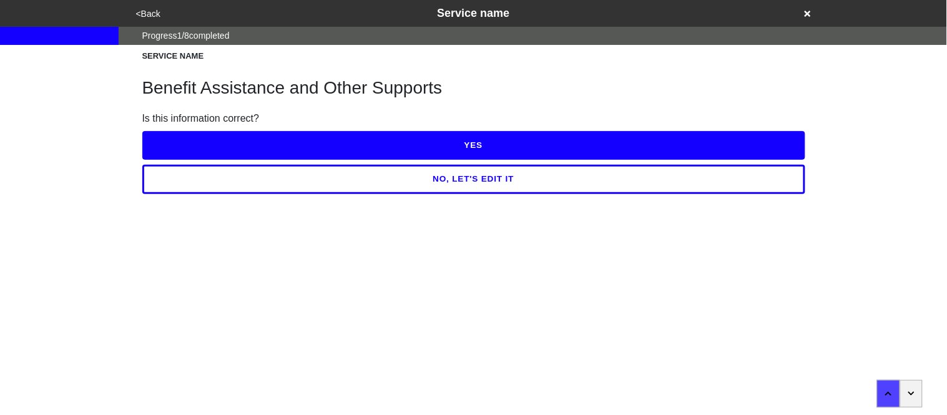
click at [347, 180] on button "NO, LET'S EDIT IT" at bounding box center [473, 179] width 663 height 29
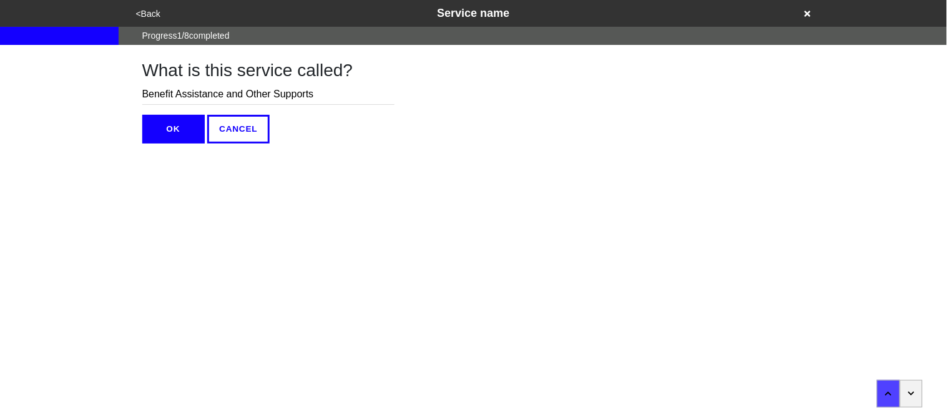
click at [231, 97] on input "Benefit Assistance and Other Supports" at bounding box center [268, 94] width 252 height 21
drag, startPoint x: 229, startPoint y: 95, endPoint x: 135, endPoint y: 104, distance: 94.1
click at [135, 104] on div "What is this service called? Benefits and Other Supports OK CANCEL" at bounding box center [473, 94] width 693 height 99
type input "Social Supports"
click at [173, 132] on button "OK" at bounding box center [173, 129] width 62 height 29
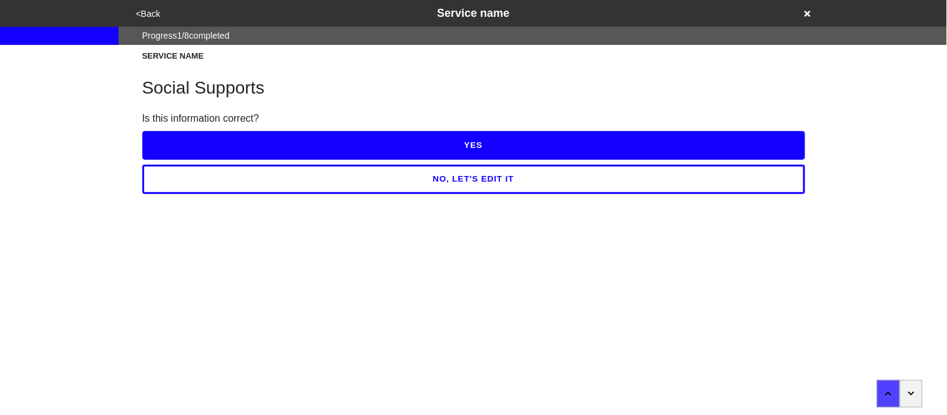
click at [314, 182] on button "NO, LET'S EDIT IT" at bounding box center [473, 179] width 663 height 29
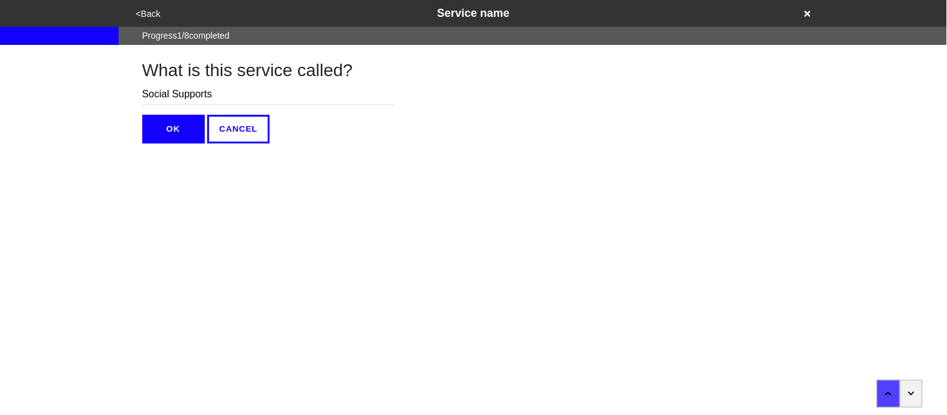
click at [232, 96] on input "Social Supports" at bounding box center [268, 94] width 252 height 21
type input "Social Support"
click at [154, 125] on button "OK" at bounding box center [173, 129] width 62 height 29
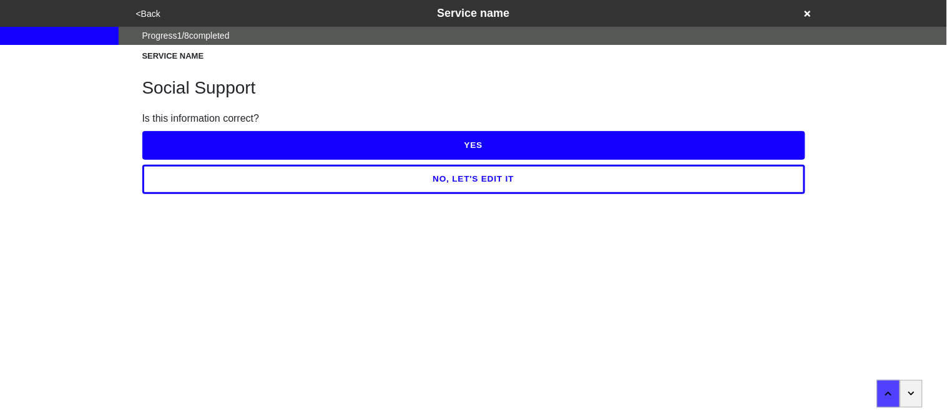
click at [182, 141] on button "YES" at bounding box center [473, 145] width 663 height 29
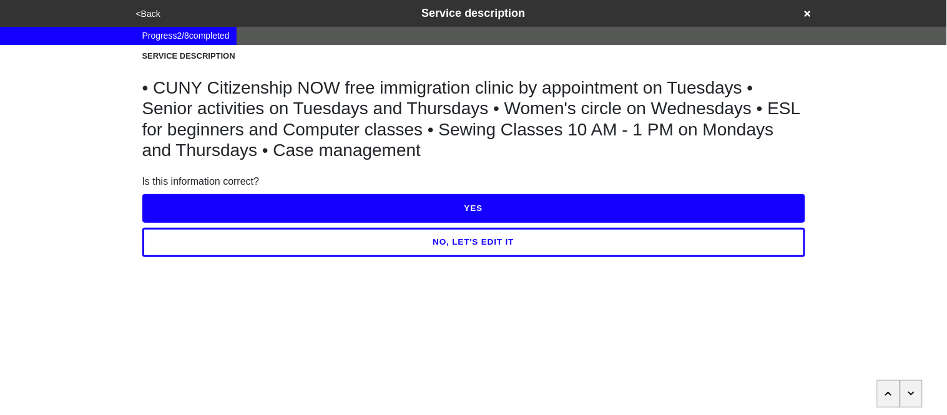
click at [261, 243] on button "NO, LET'S EDIT IT" at bounding box center [473, 242] width 663 height 29
type textarea "x"
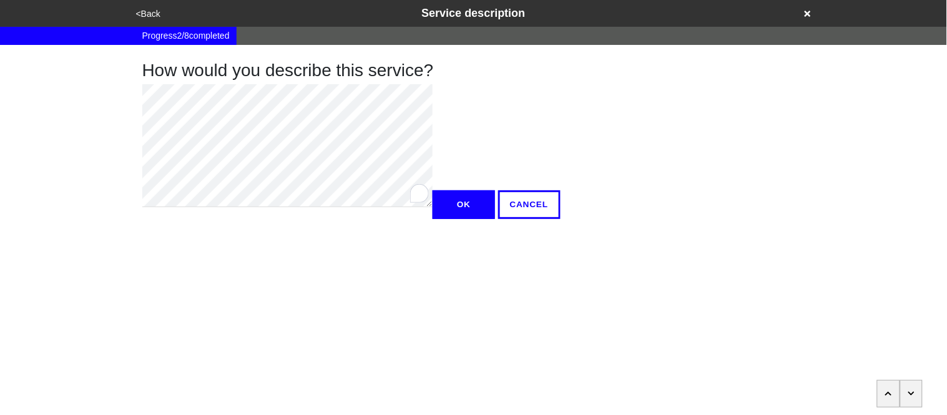
click at [130, 93] on div "How would you describe this service? OK CANCEL" at bounding box center [473, 132] width 693 height 174
click at [137, 92] on html "<Back Service description Progress 2 / 8 completed How would you describe this …" at bounding box center [473, 134] width 947 height 269
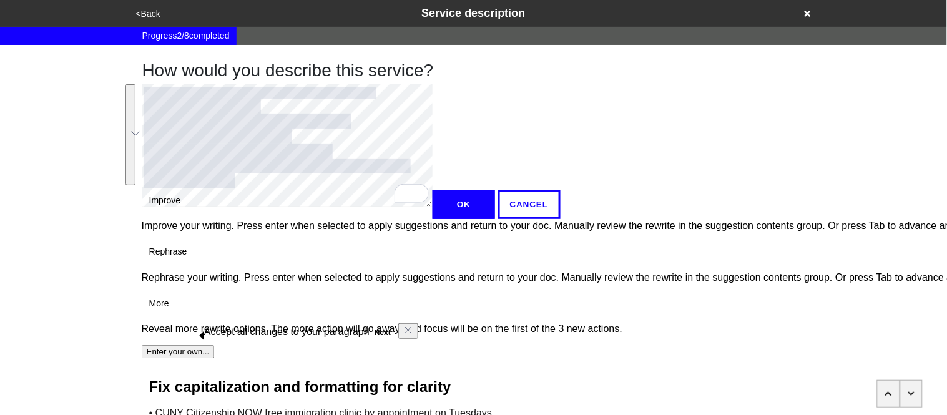
click at [448, 110] on div "How would you describe this service? OK CANCEL" at bounding box center [473, 132] width 693 height 174
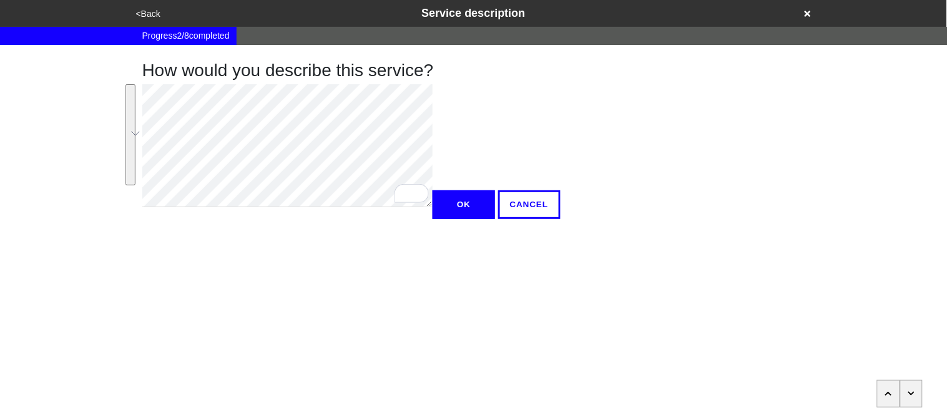
click at [138, 94] on html "<Back Service description Progress 2 / 8 completed How would you describe this …" at bounding box center [473, 134] width 947 height 269
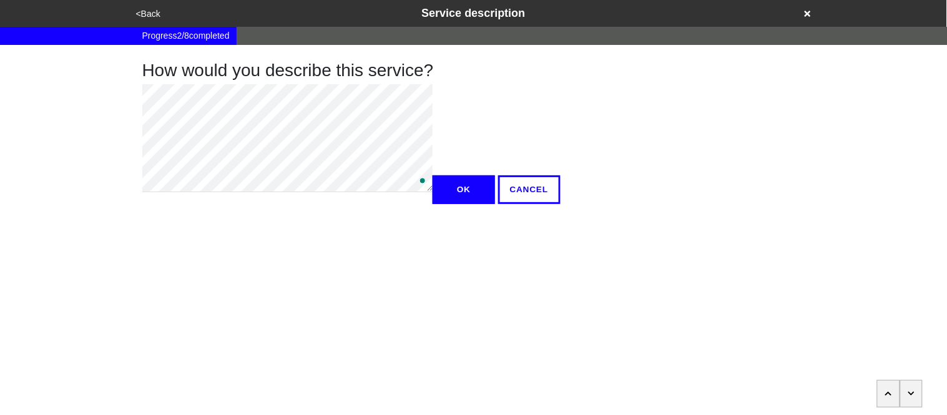
type textarea "x"
click at [433, 204] on button "OK" at bounding box center [464, 189] width 62 height 29
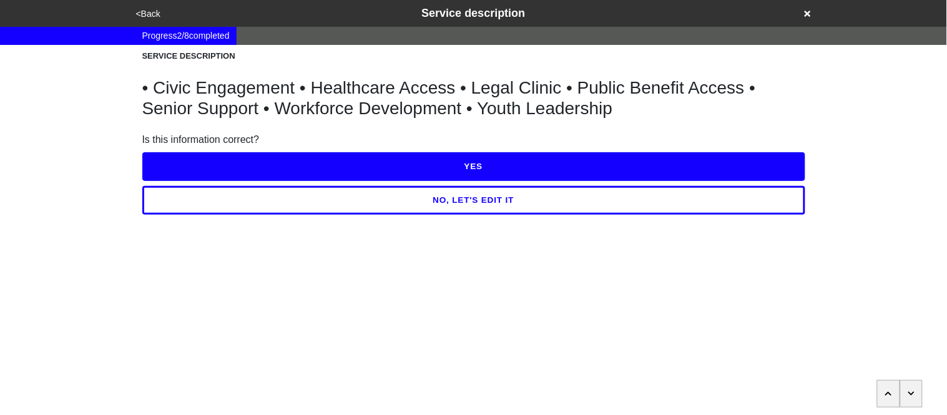
click at [174, 167] on button "YES" at bounding box center [473, 166] width 663 height 29
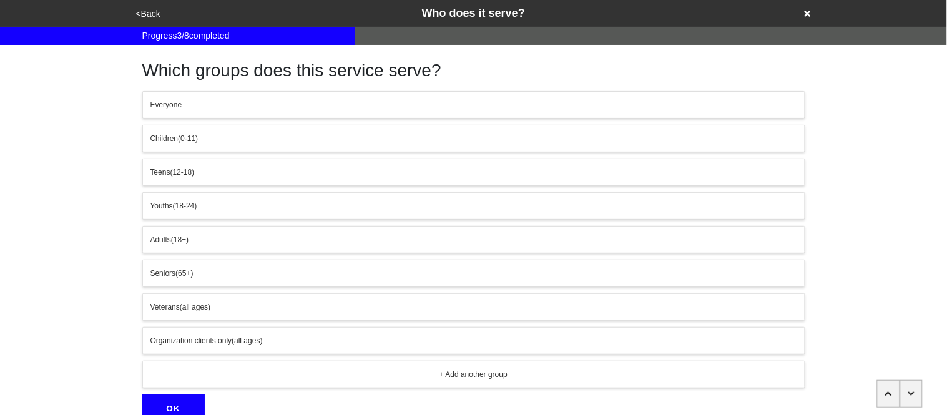
click at [170, 111] on button "Everyone" at bounding box center [473, 104] width 663 height 27
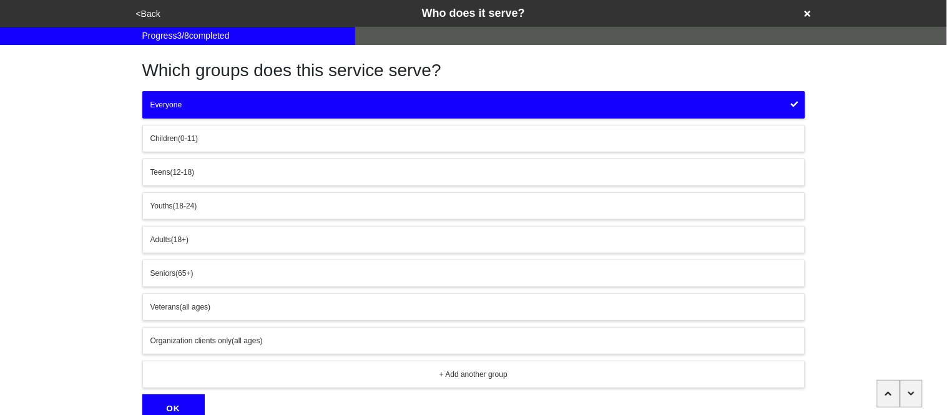
click at [152, 104] on span "Everyone" at bounding box center [166, 105] width 32 height 9
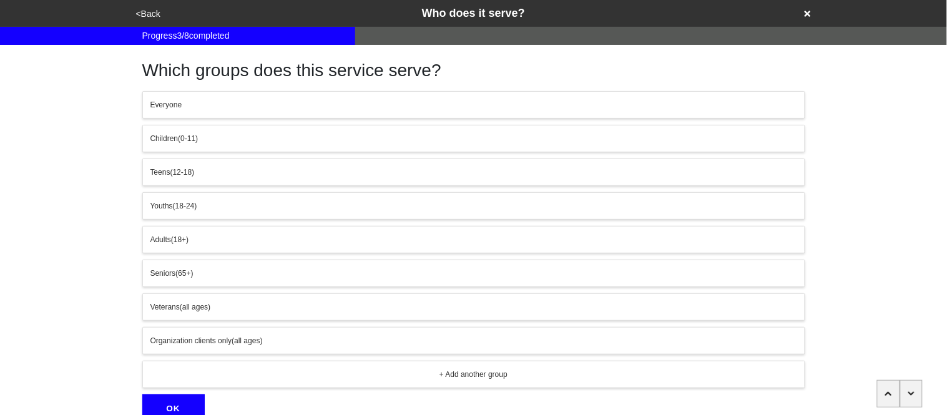
click at [188, 103] on div "Everyone" at bounding box center [473, 104] width 647 height 11
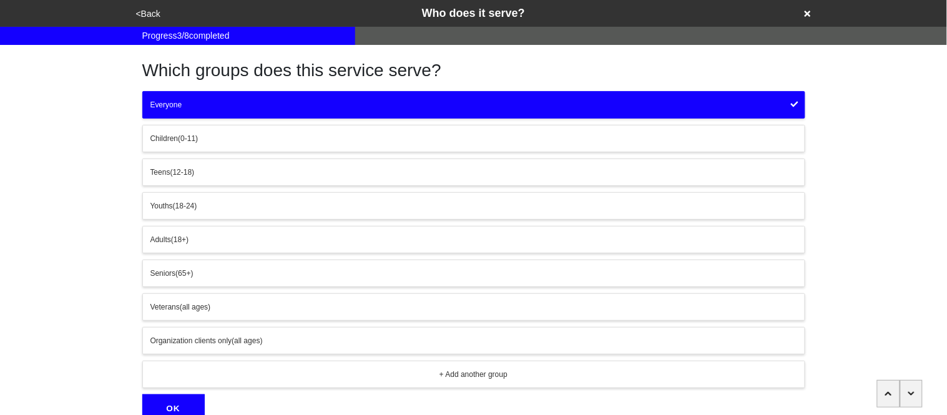
click at [164, 403] on button "OK" at bounding box center [173, 409] width 62 height 29
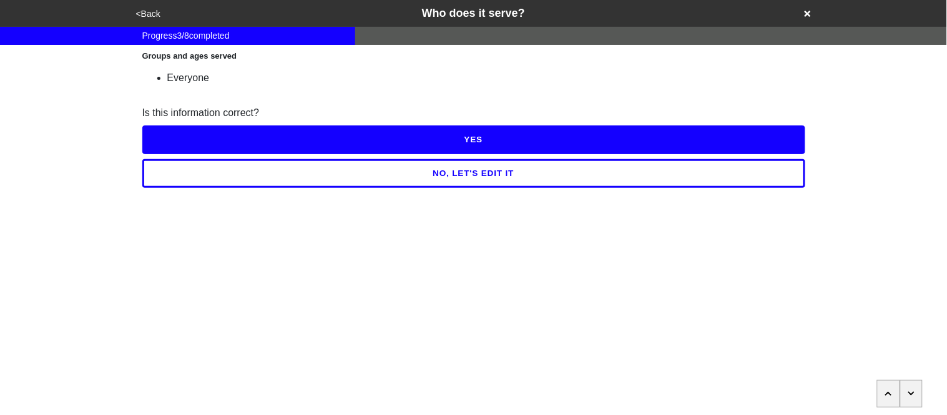
click at [165, 132] on button "YES" at bounding box center [473, 139] width 663 height 29
